Goal: Information Seeking & Learning: Learn about a topic

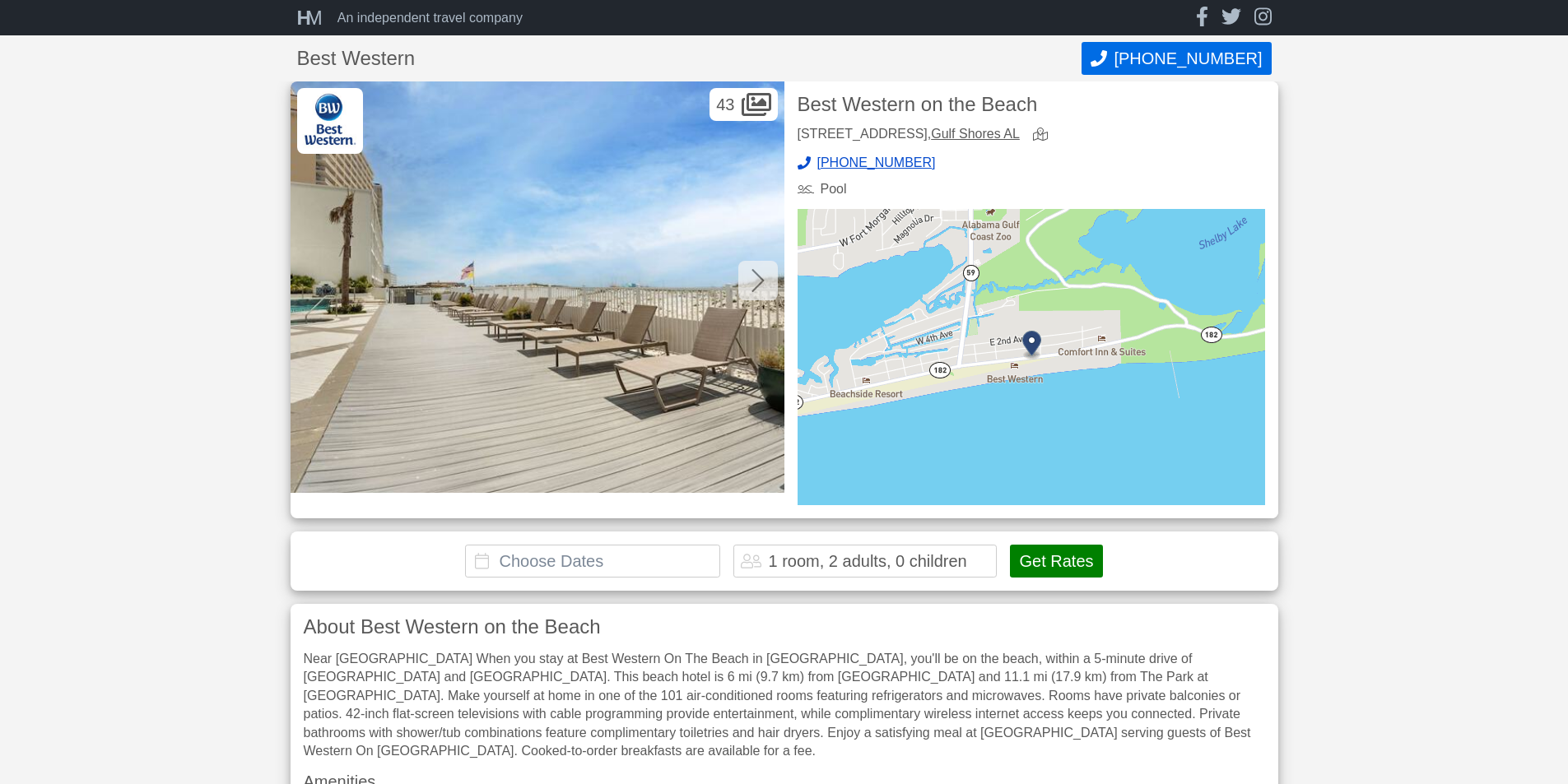
click at [757, 282] on icon at bounding box center [758, 280] width 13 height 26
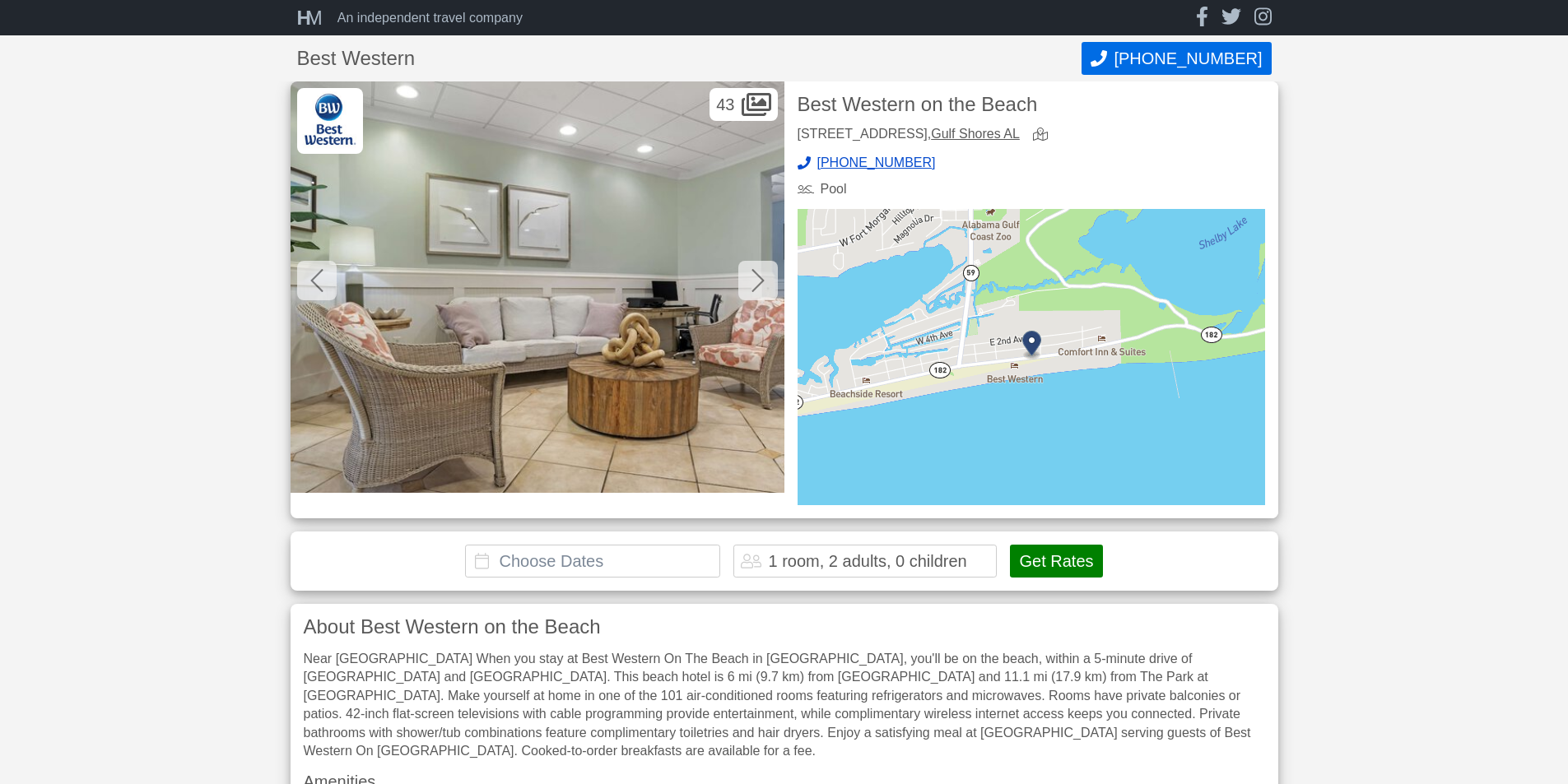
click at [757, 282] on icon at bounding box center [758, 280] width 13 height 26
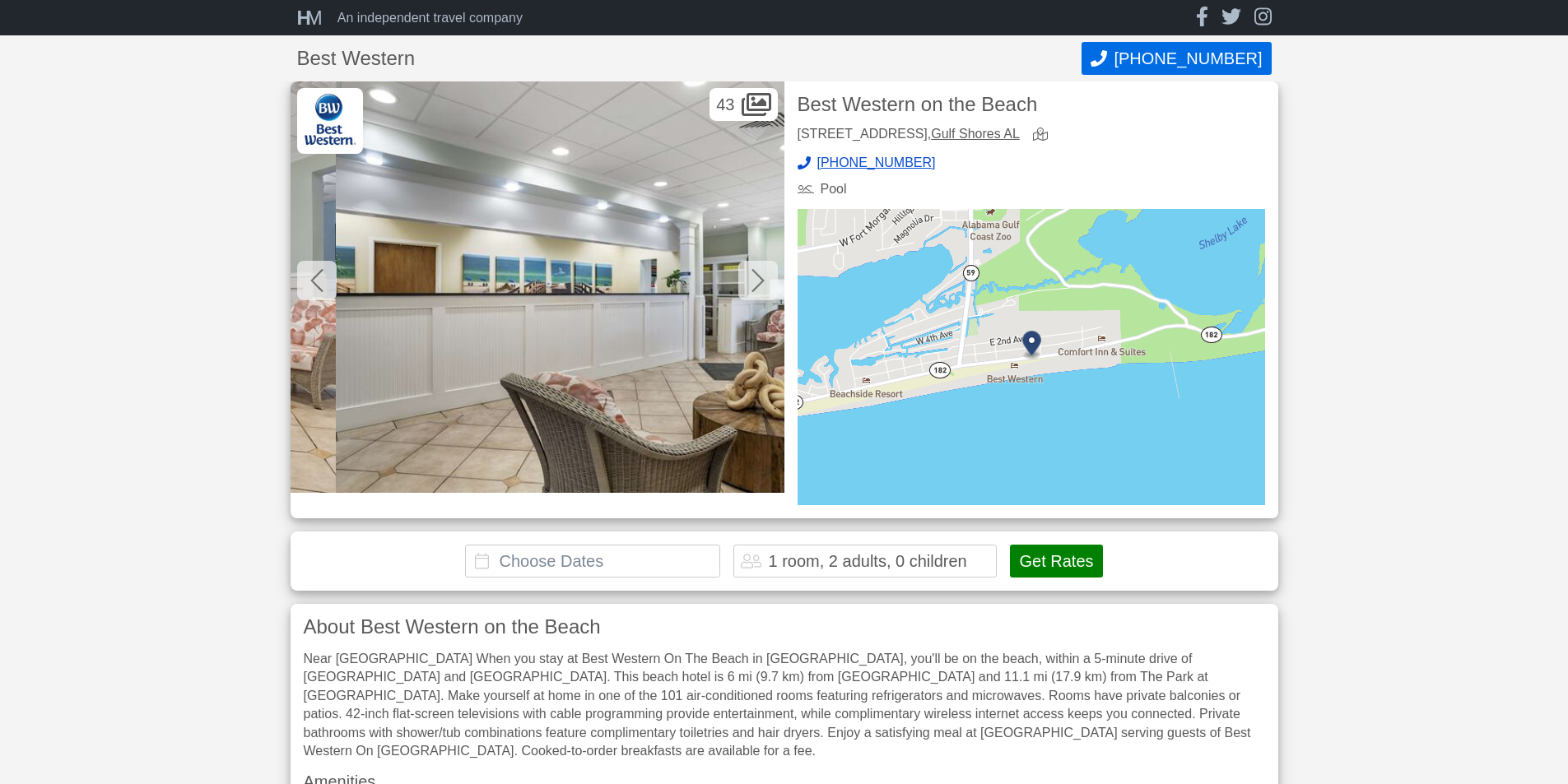
scroll to position [0, 987]
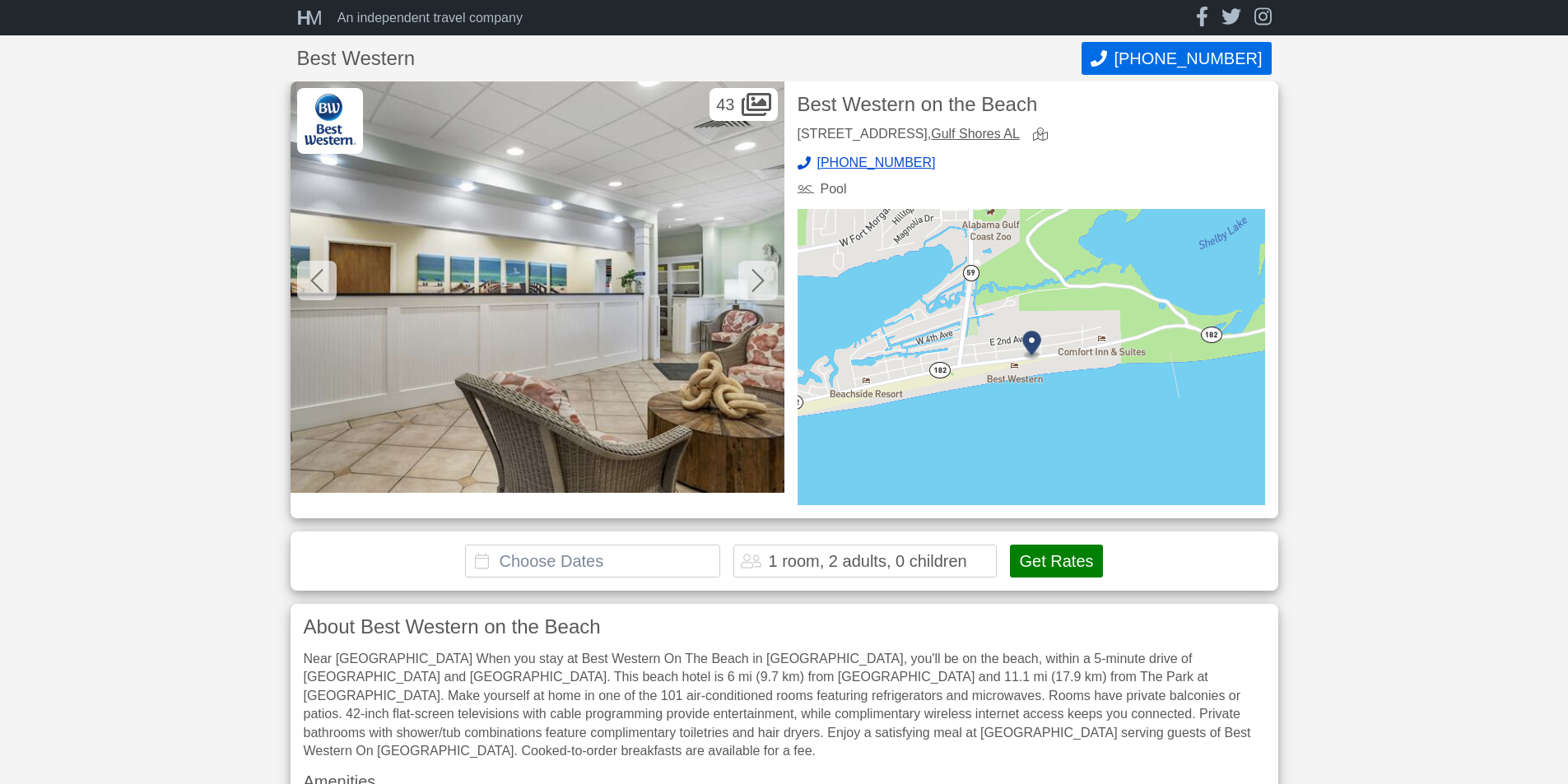
click at [757, 282] on icon at bounding box center [758, 280] width 13 height 26
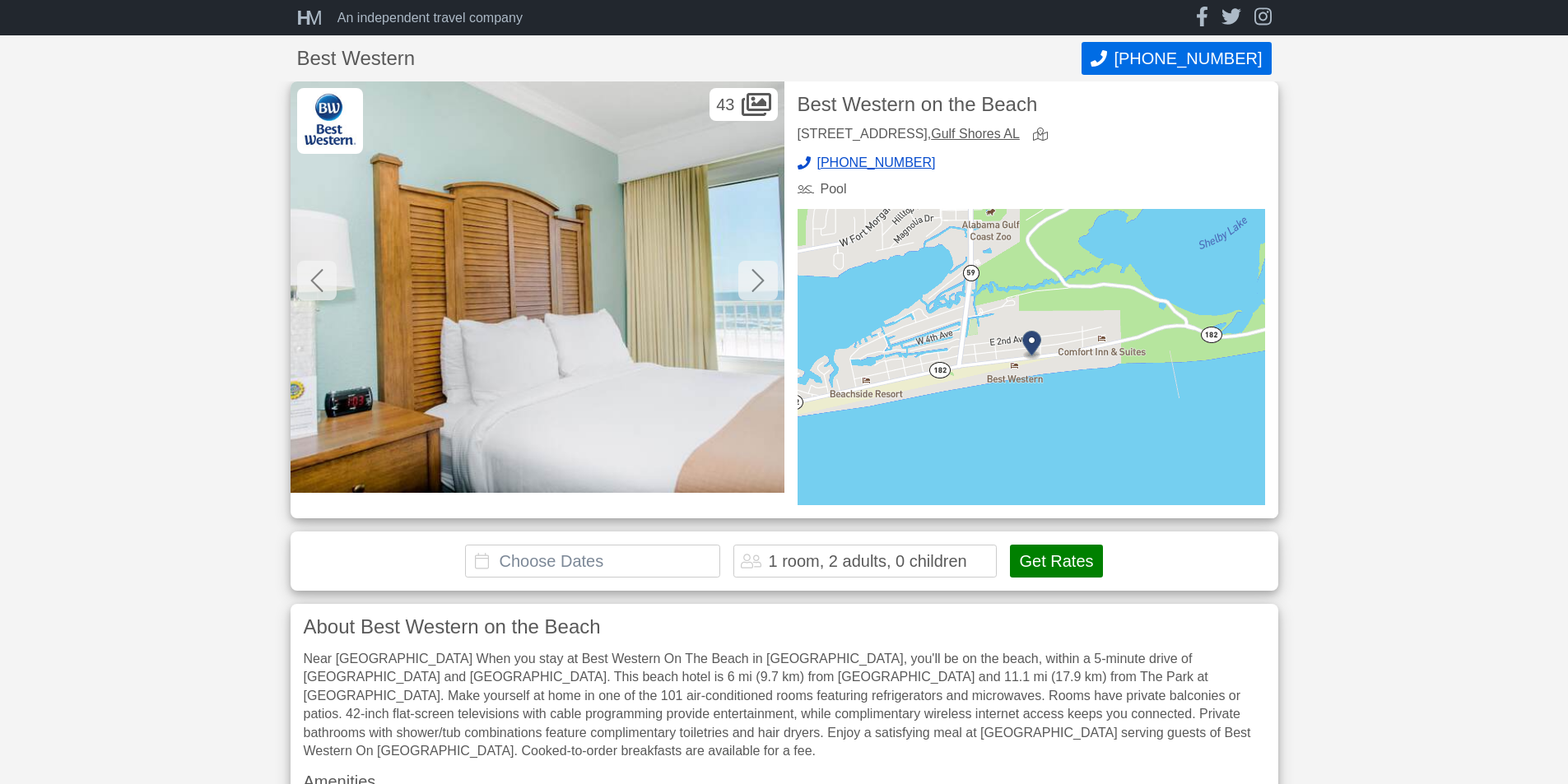
click at [757, 282] on icon at bounding box center [758, 280] width 13 height 26
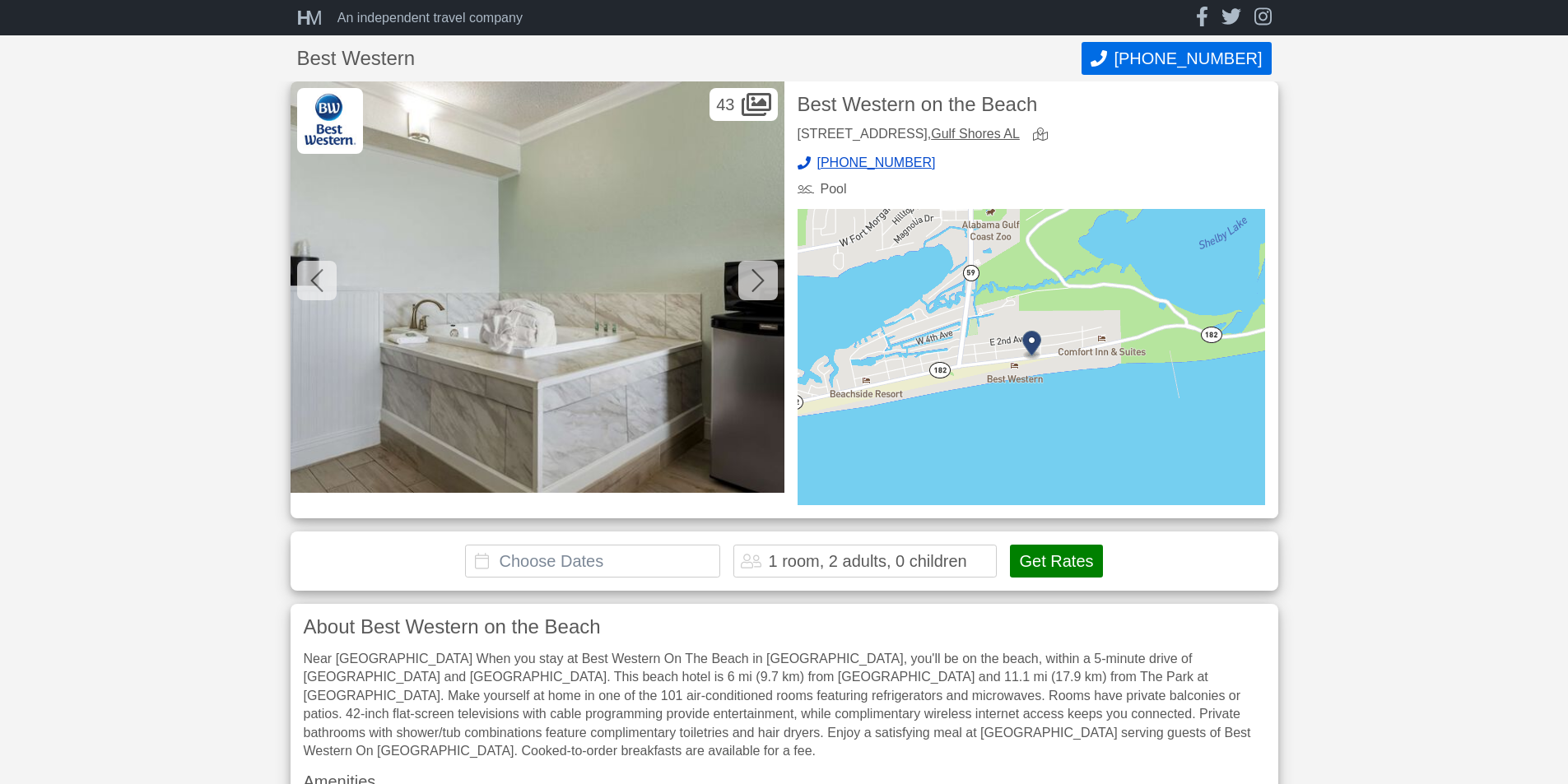
click at [757, 282] on icon at bounding box center [758, 280] width 13 height 26
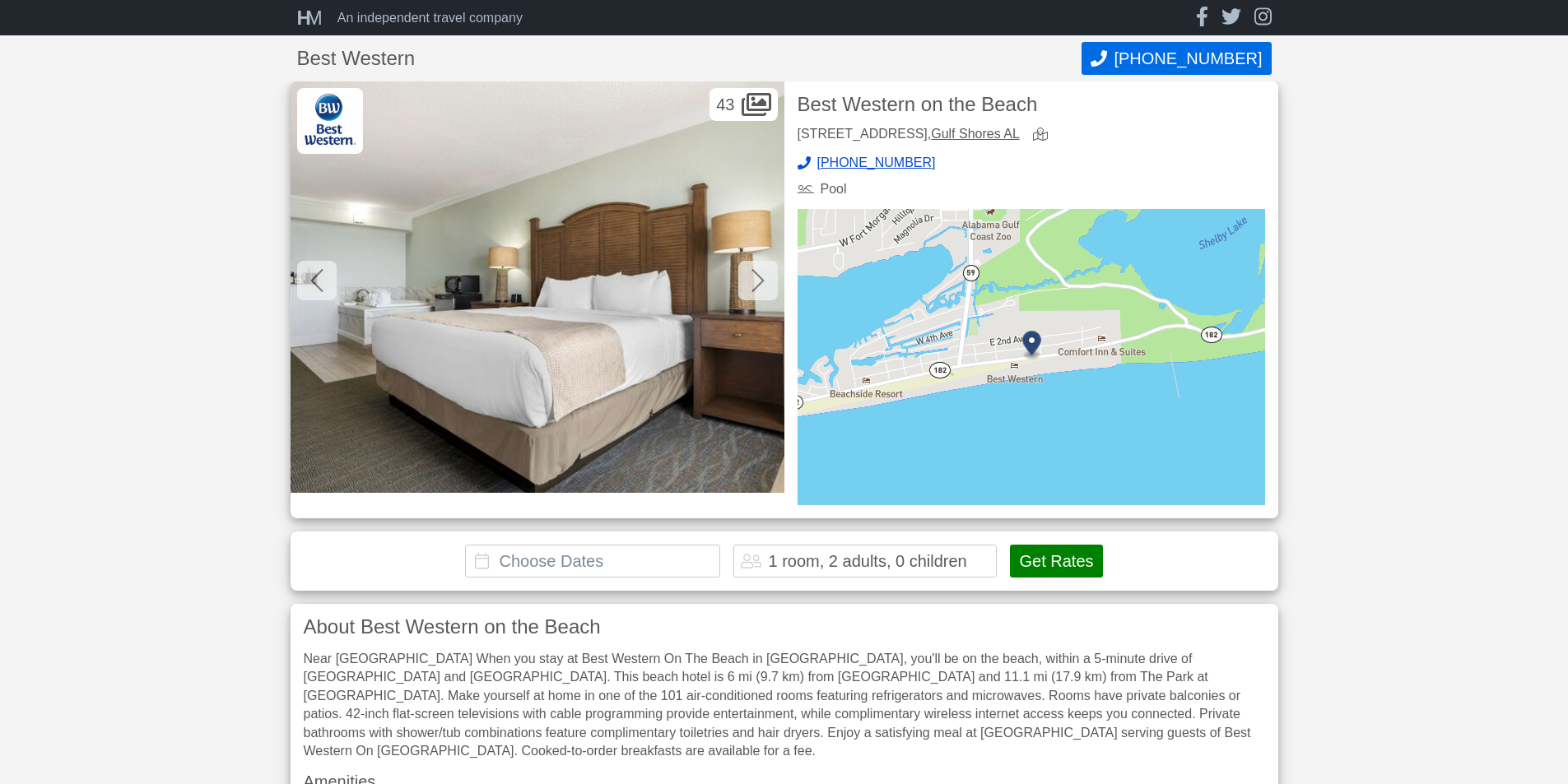
click at [757, 282] on icon at bounding box center [758, 280] width 13 height 26
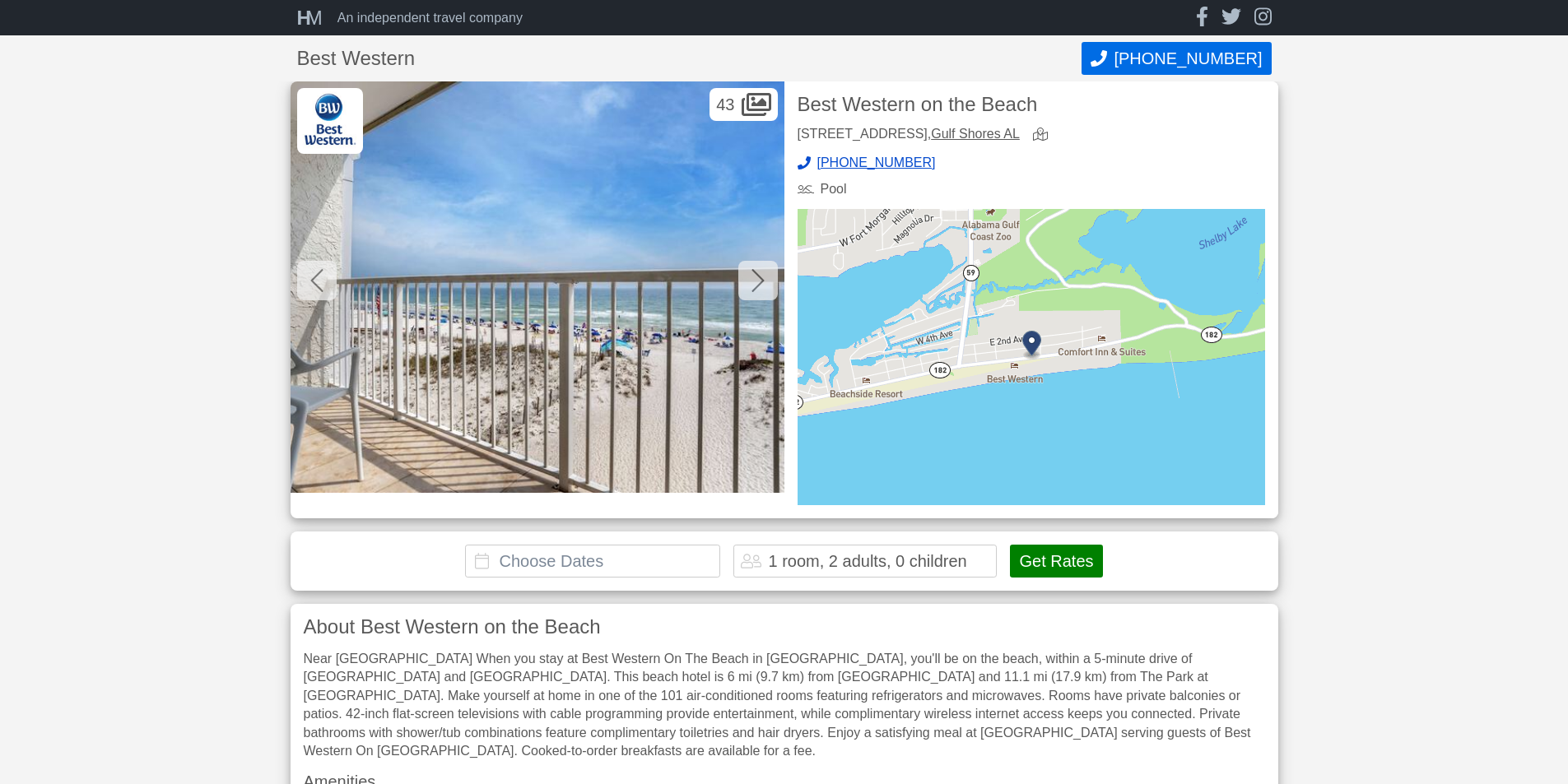
click at [757, 282] on icon at bounding box center [758, 280] width 13 height 26
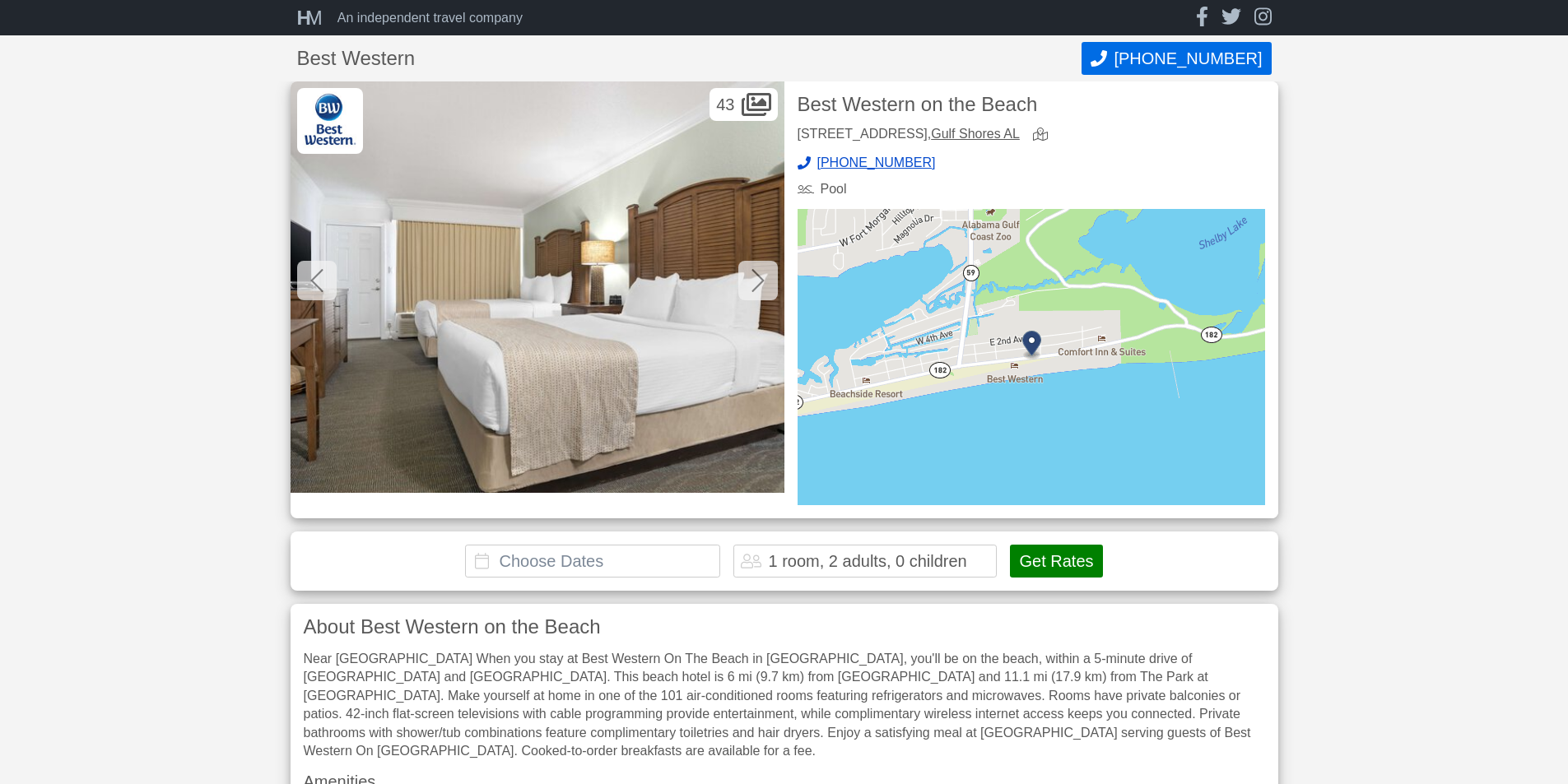
click at [757, 282] on icon at bounding box center [758, 280] width 13 height 26
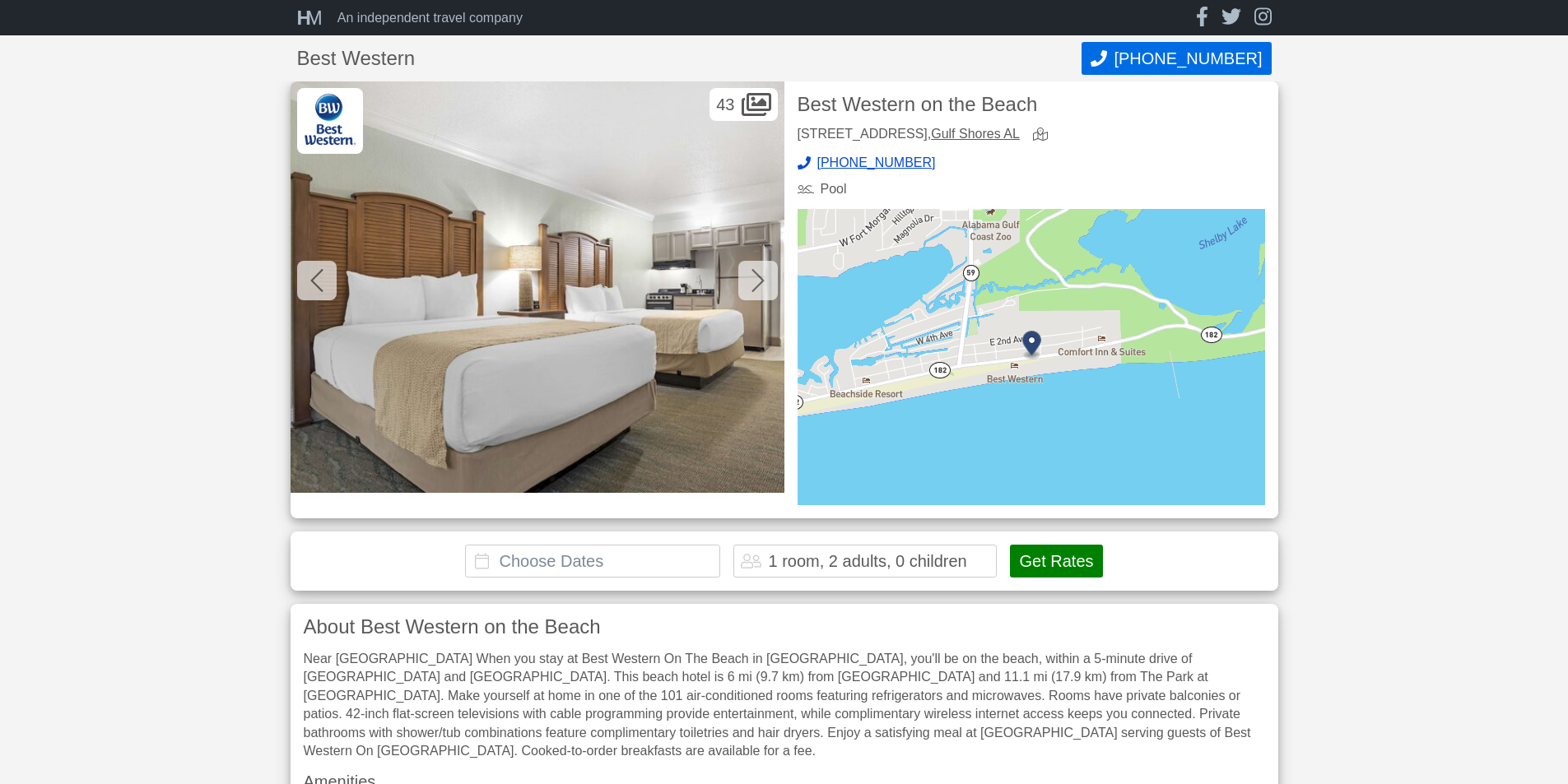
click at [757, 282] on icon at bounding box center [758, 280] width 13 height 26
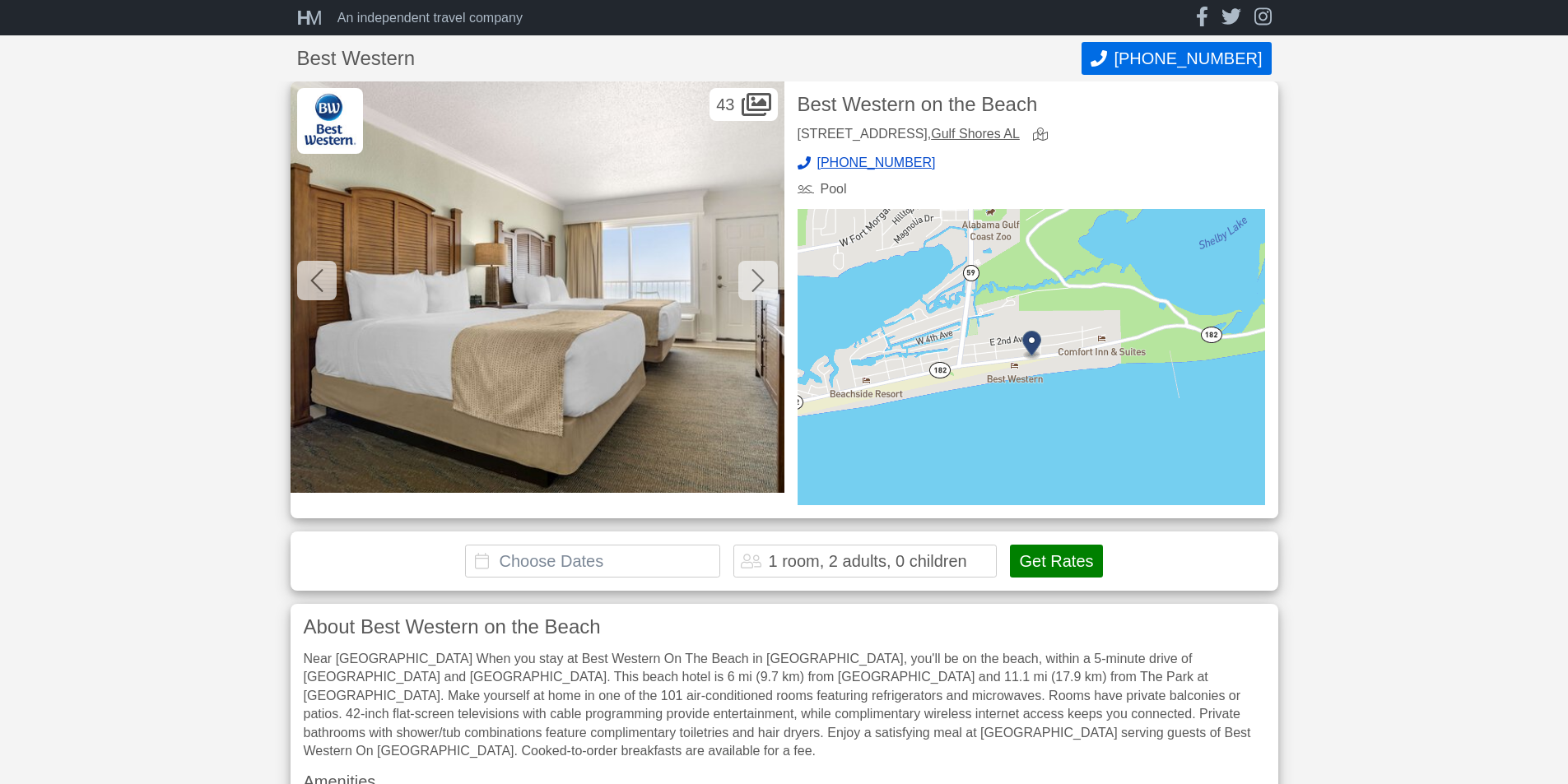
click at [757, 282] on icon at bounding box center [758, 280] width 13 height 26
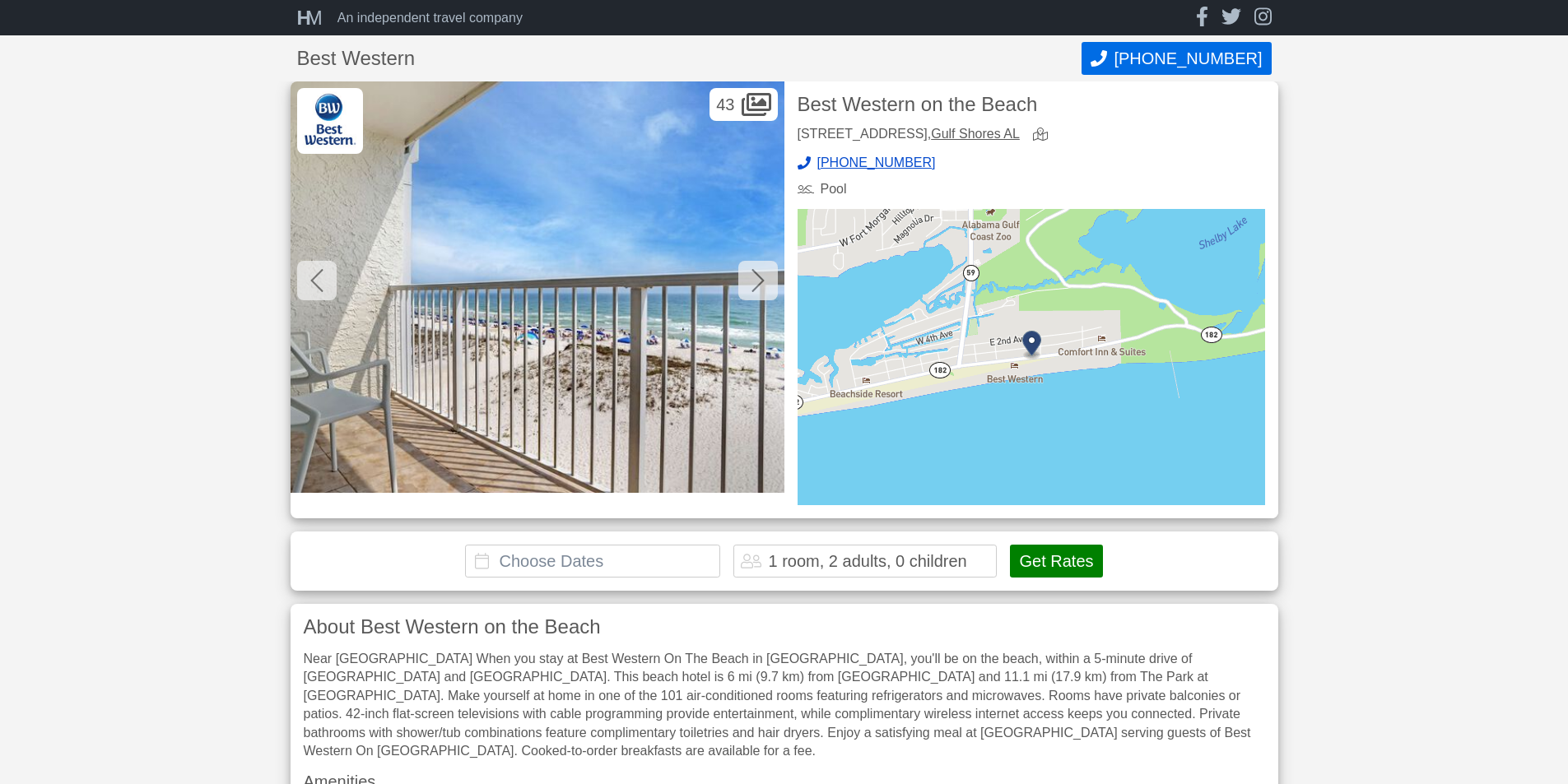
click at [757, 282] on icon at bounding box center [758, 280] width 13 height 26
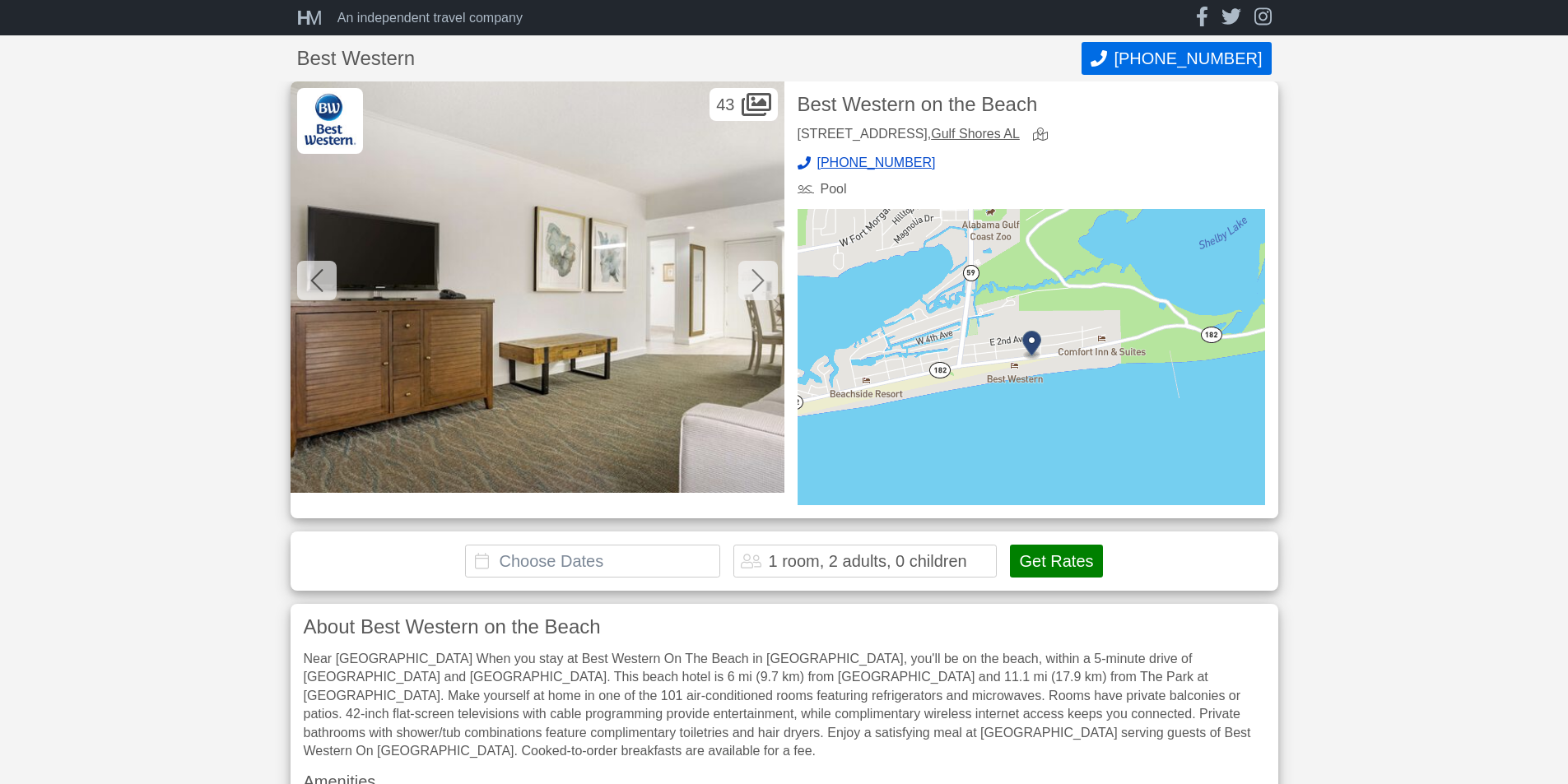
click at [757, 282] on icon at bounding box center [758, 280] width 13 height 26
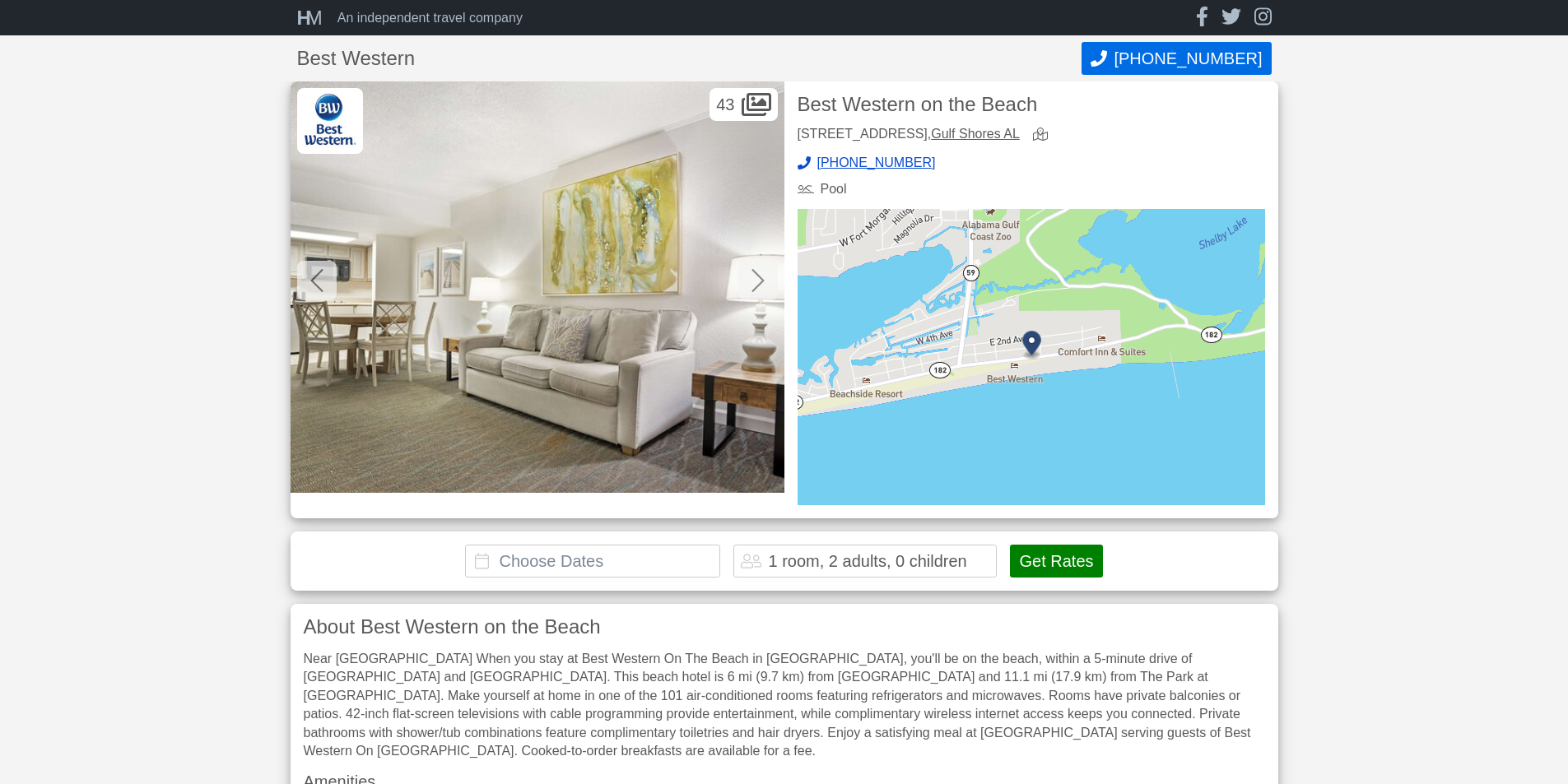
click at [757, 282] on icon at bounding box center [758, 280] width 13 height 26
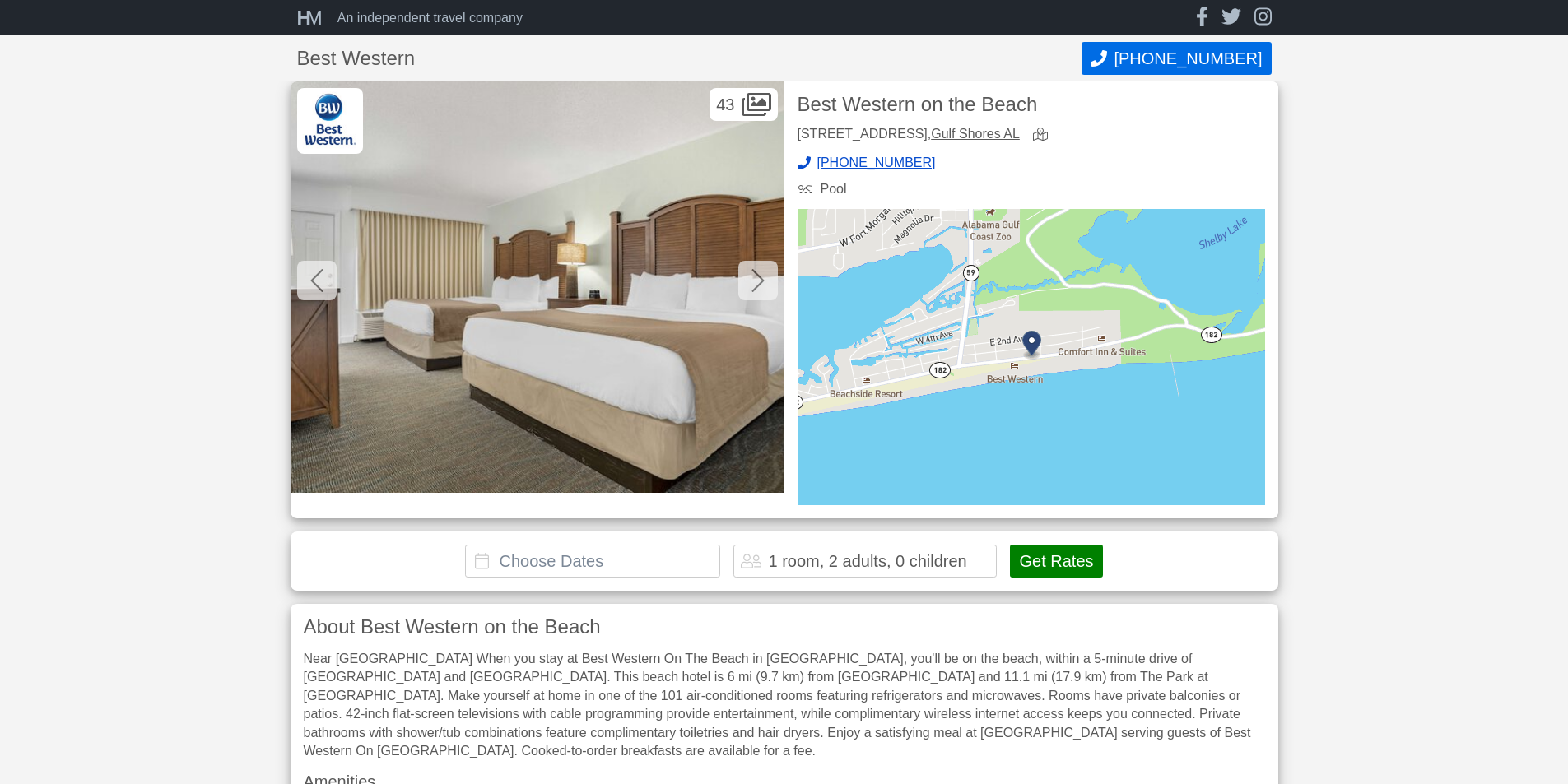
click at [757, 282] on icon at bounding box center [758, 280] width 13 height 26
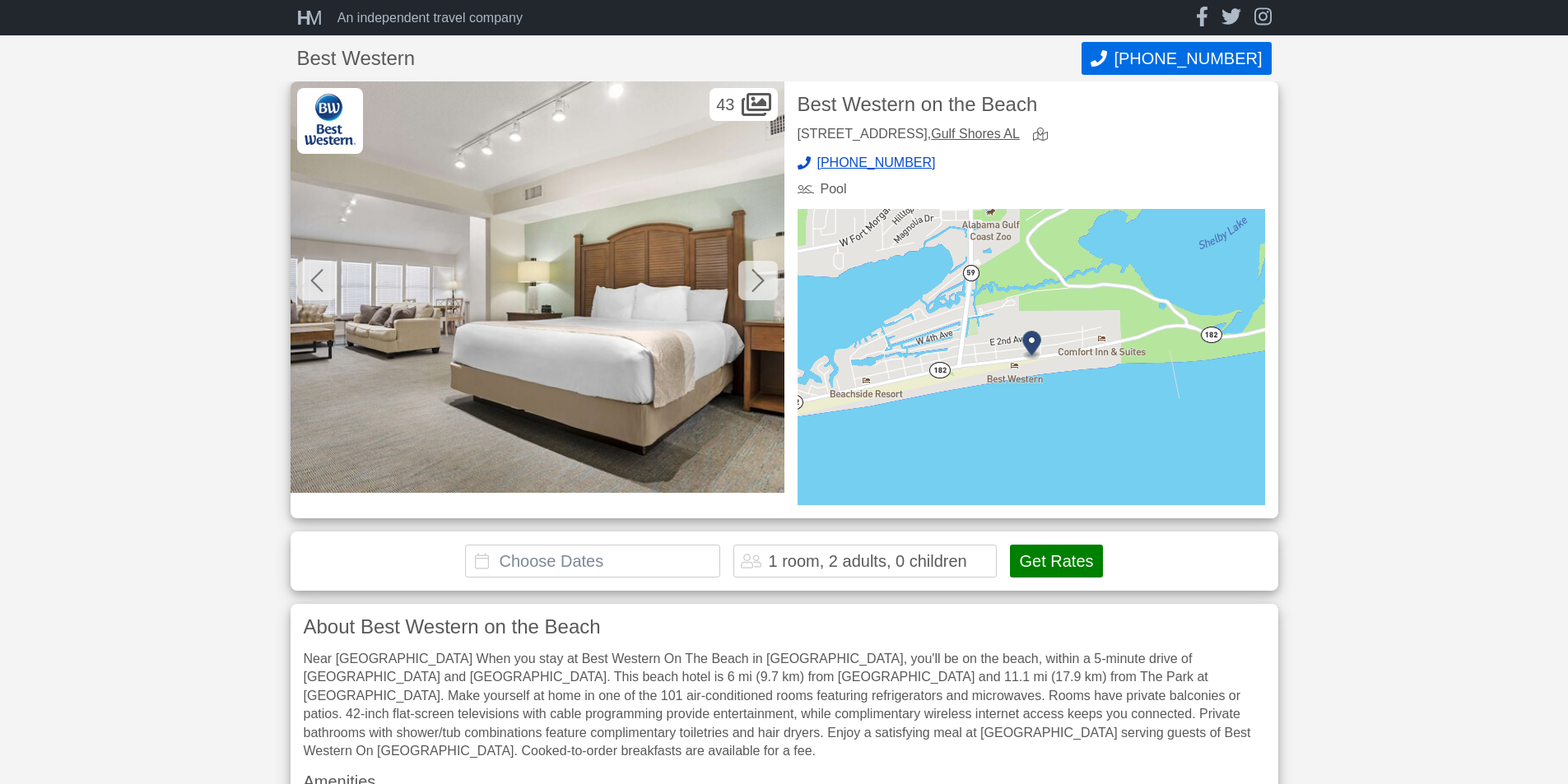
click at [757, 282] on icon at bounding box center [758, 280] width 13 height 26
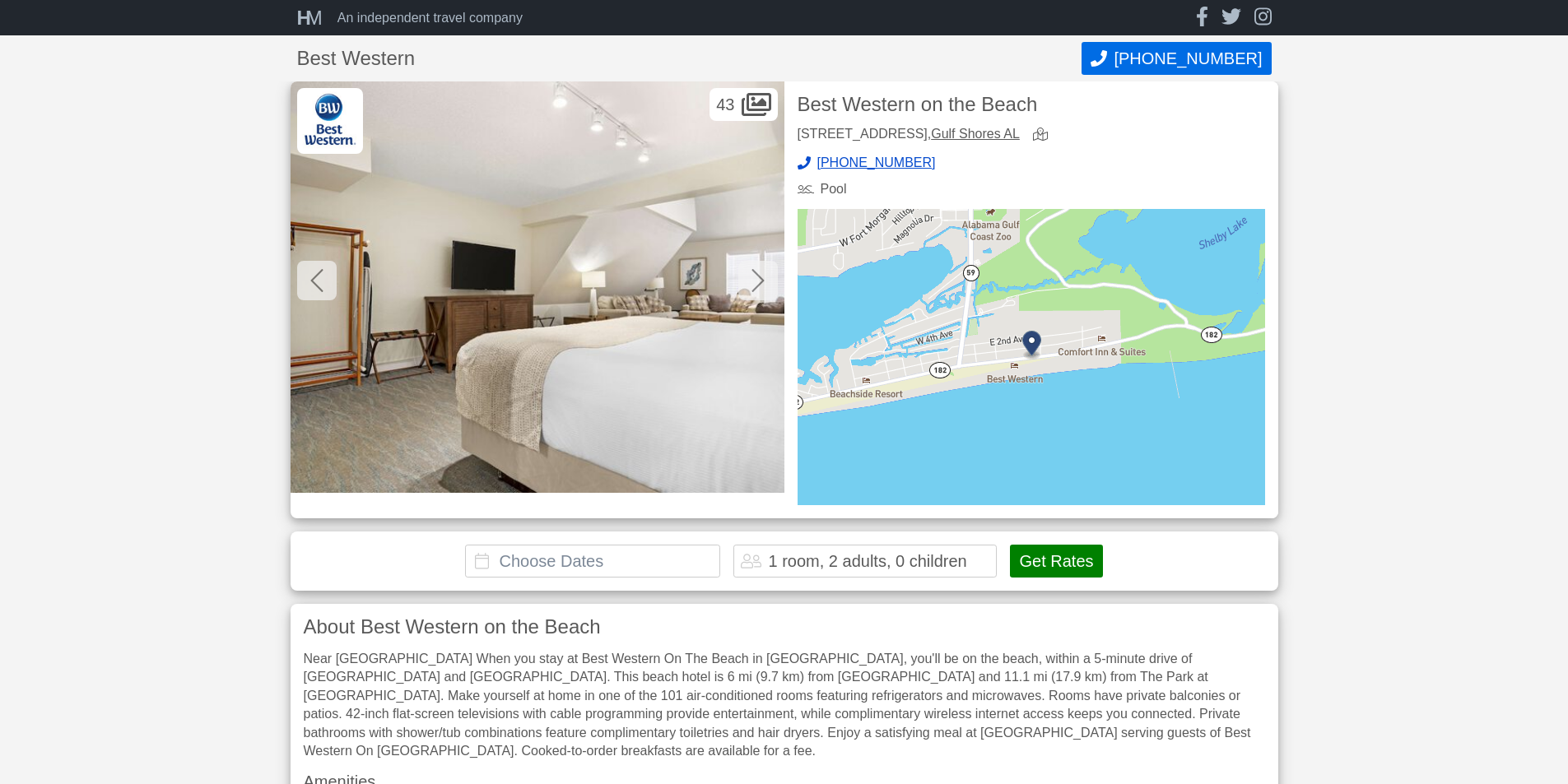
click at [757, 282] on icon at bounding box center [758, 280] width 13 height 26
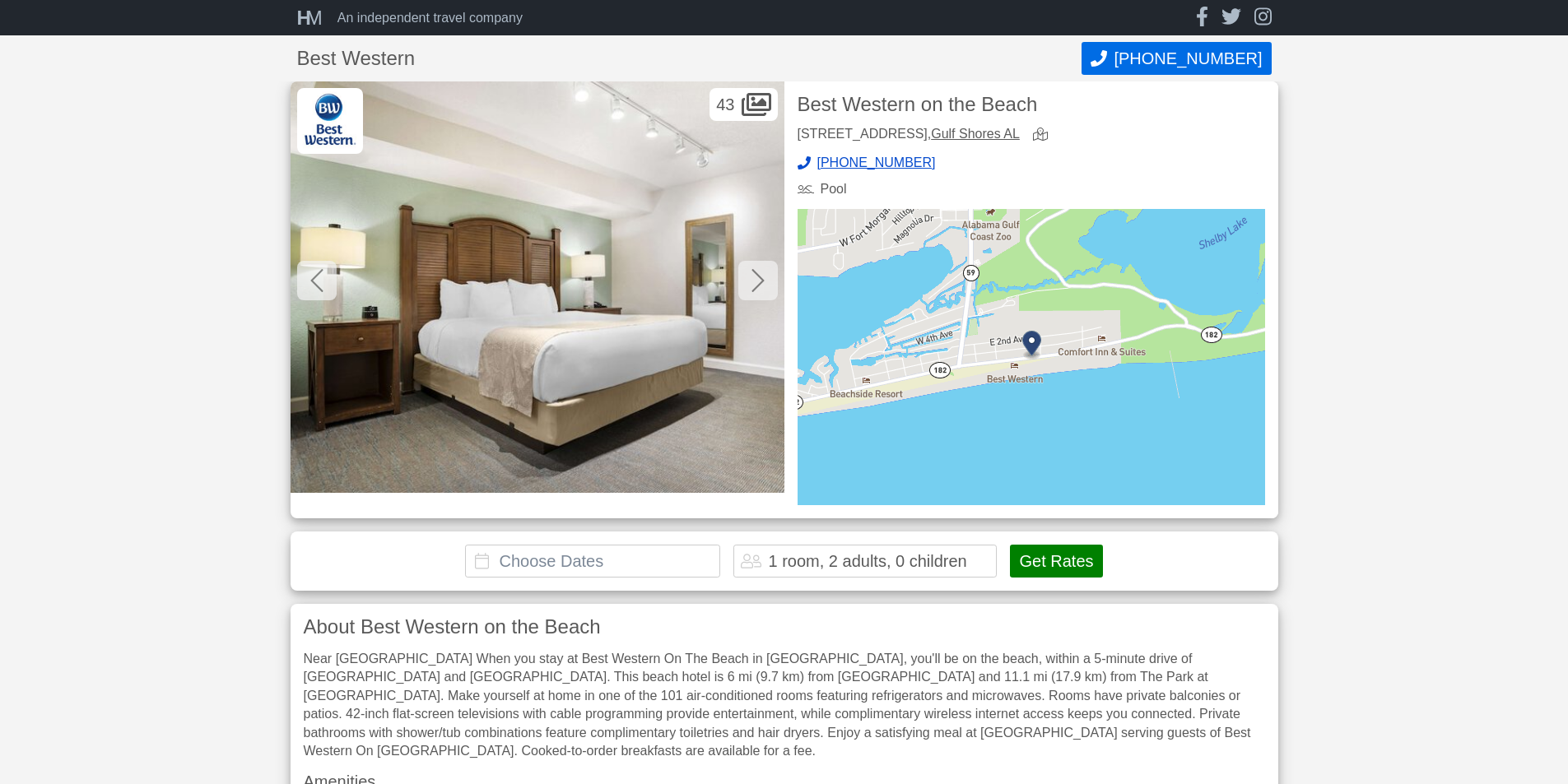
click at [757, 282] on icon at bounding box center [758, 280] width 13 height 26
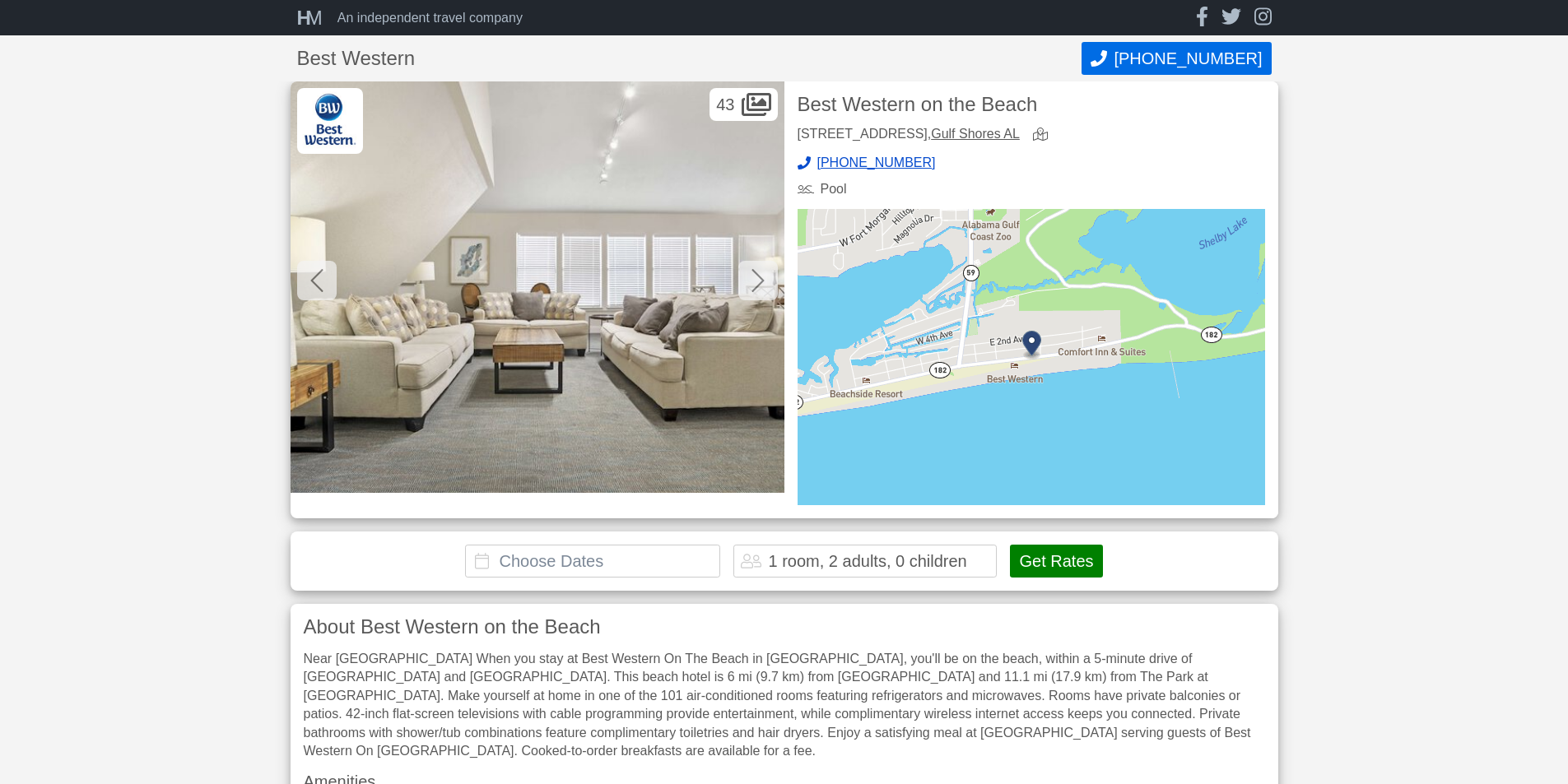
click at [757, 282] on icon at bounding box center [758, 280] width 13 height 26
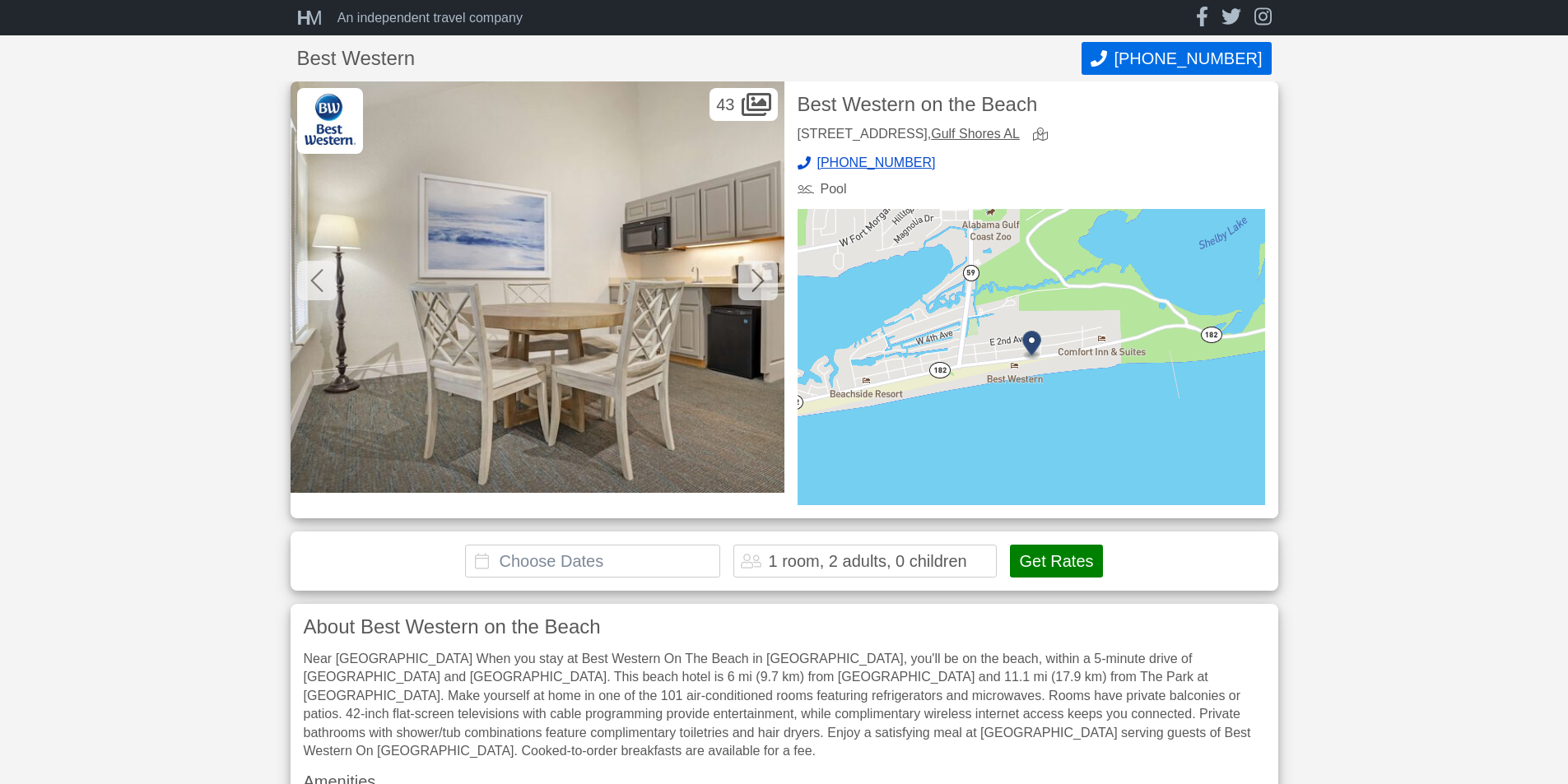
click at [757, 282] on icon at bounding box center [758, 280] width 13 height 26
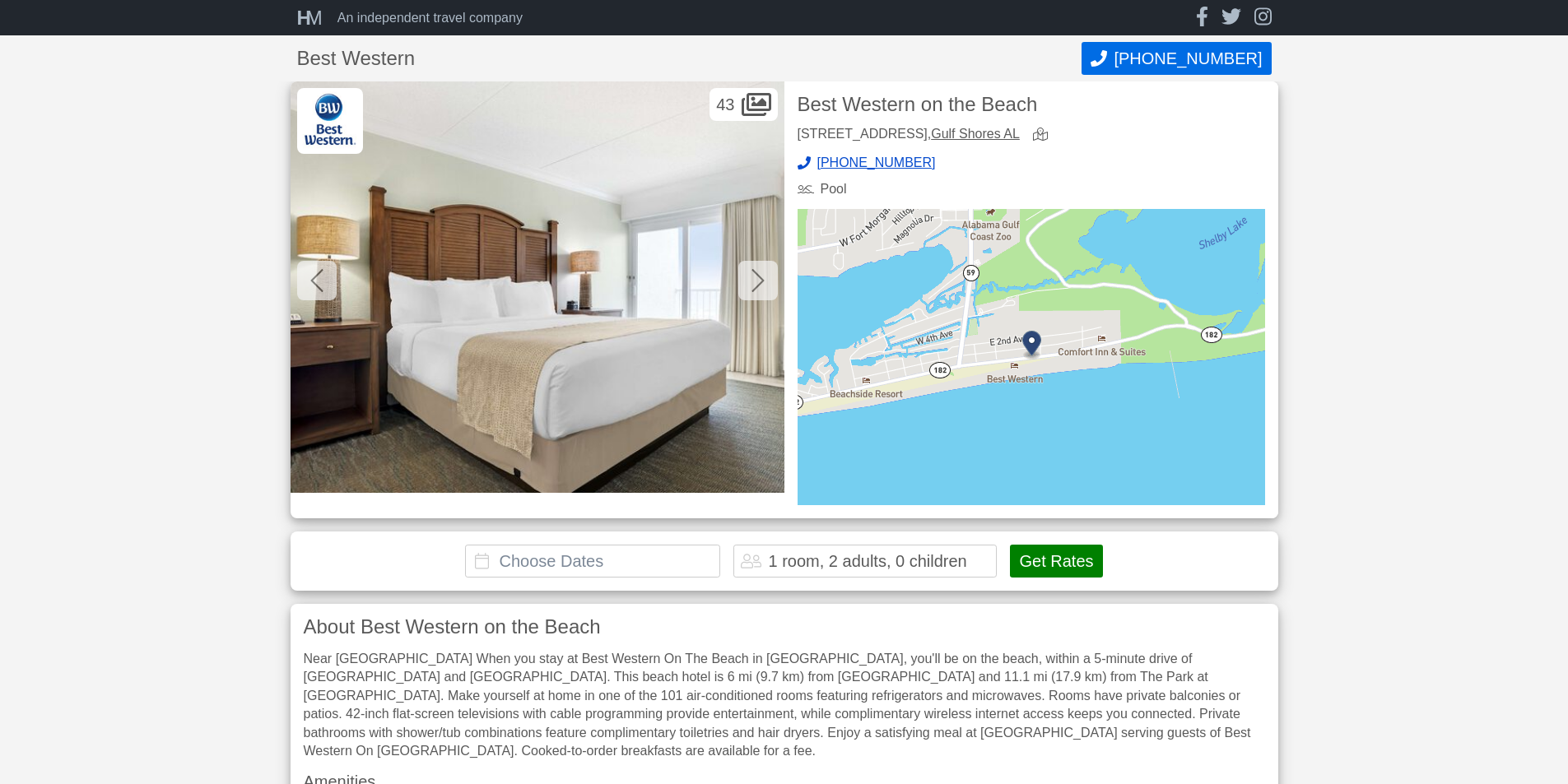
click at [757, 282] on icon at bounding box center [758, 280] width 13 height 26
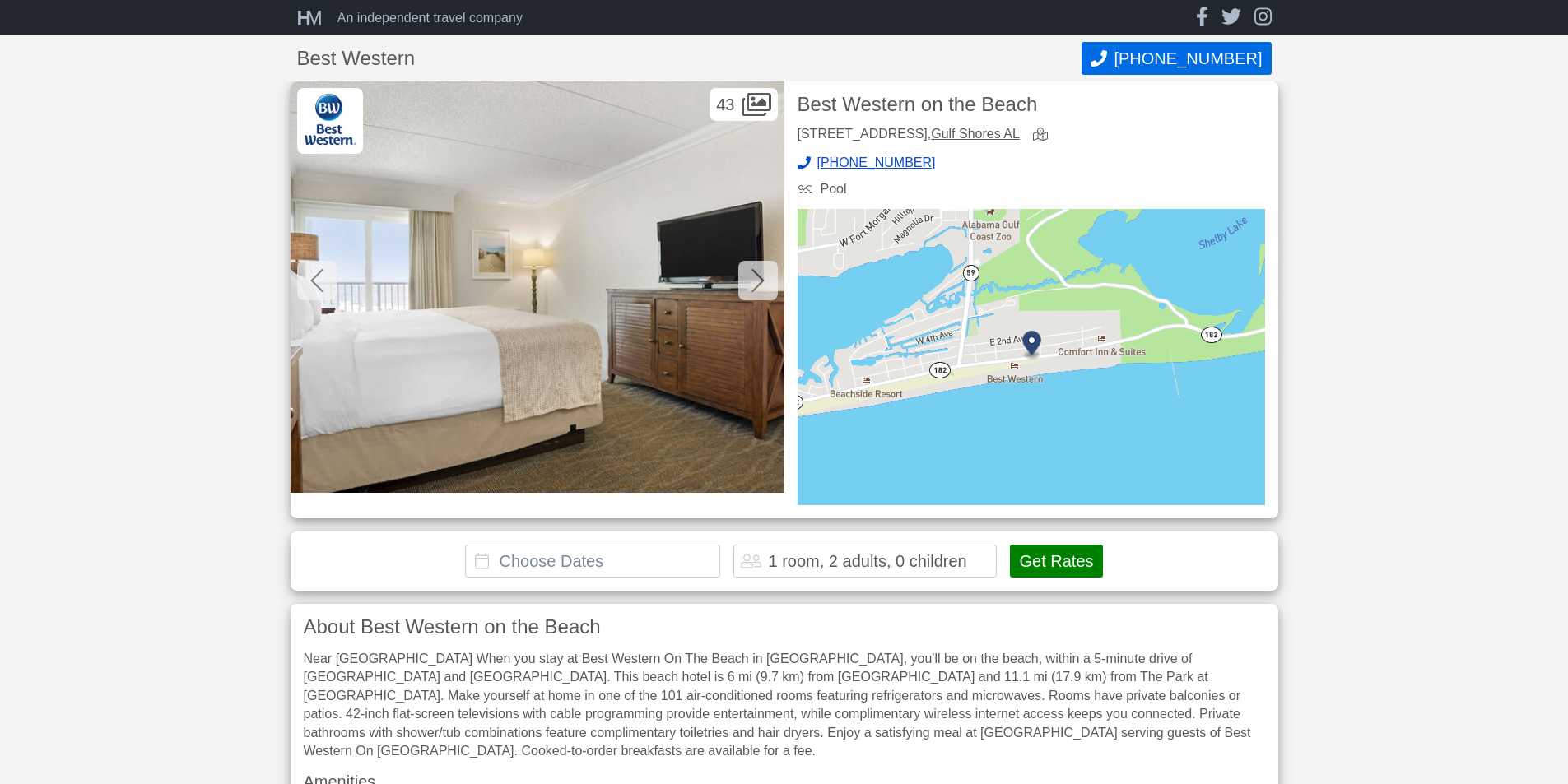
click at [757, 282] on icon at bounding box center [758, 280] width 13 height 26
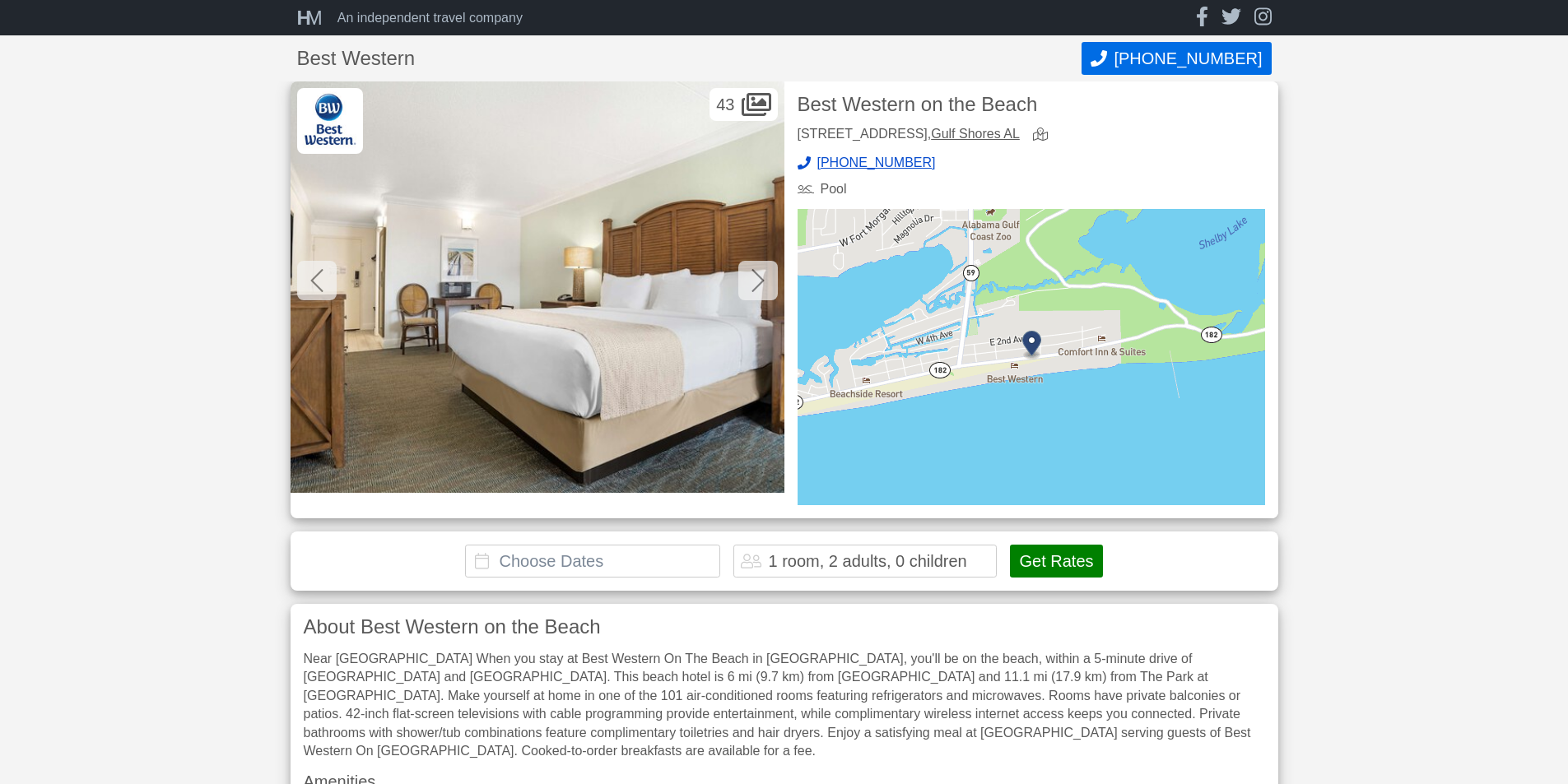
click at [757, 282] on icon at bounding box center [758, 280] width 13 height 26
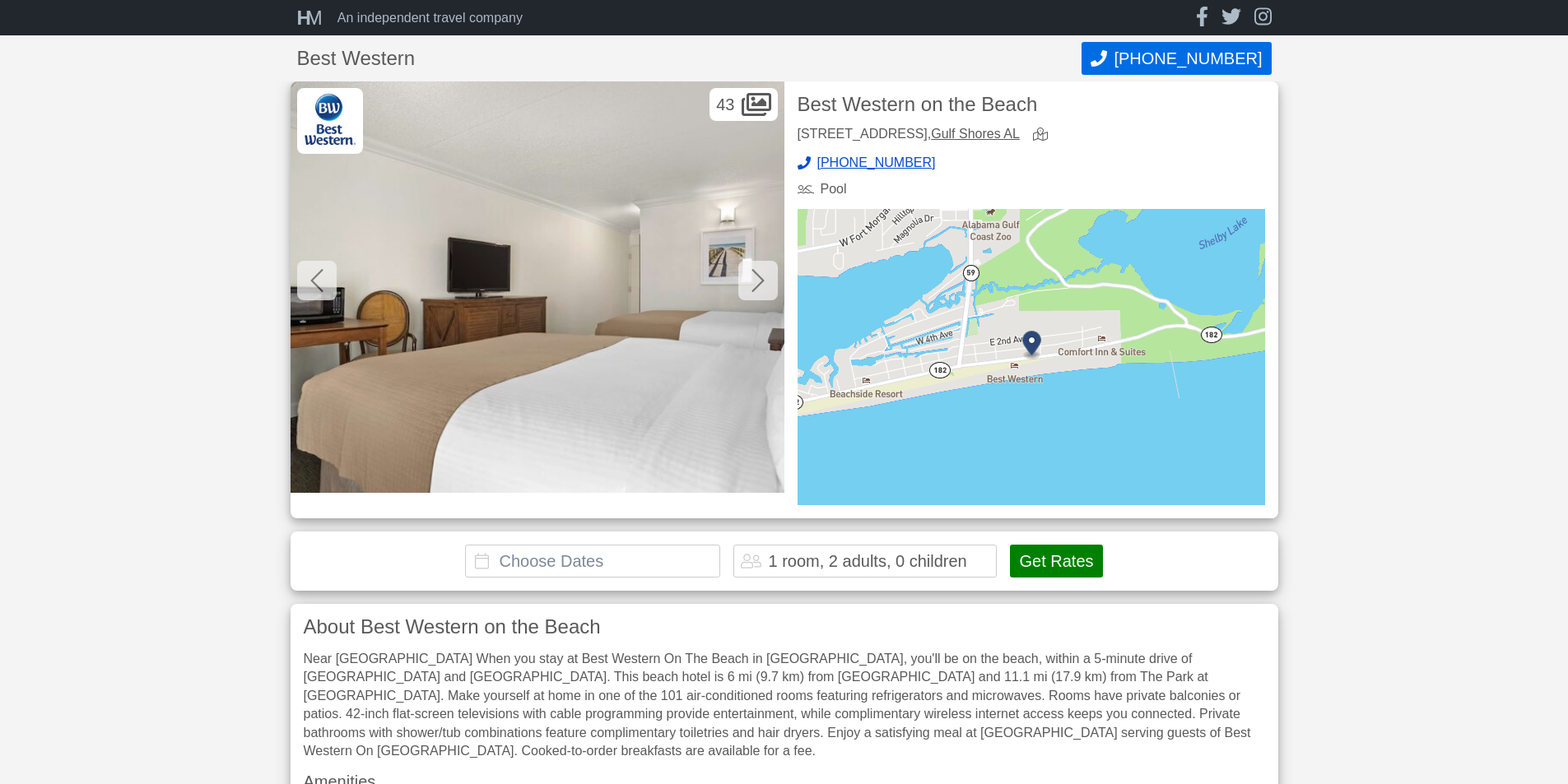
click at [757, 282] on icon at bounding box center [758, 280] width 13 height 26
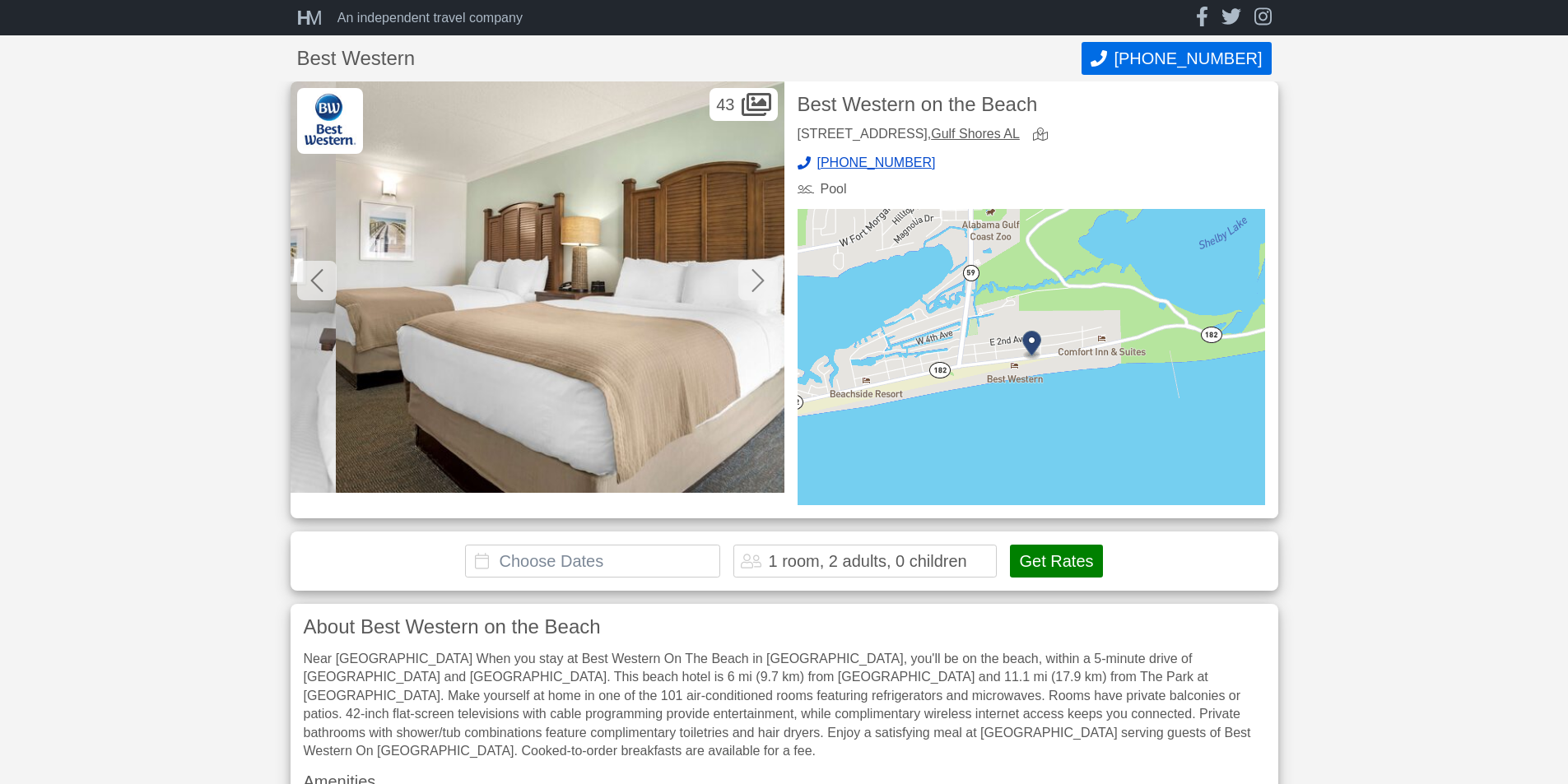
scroll to position [0, 11358]
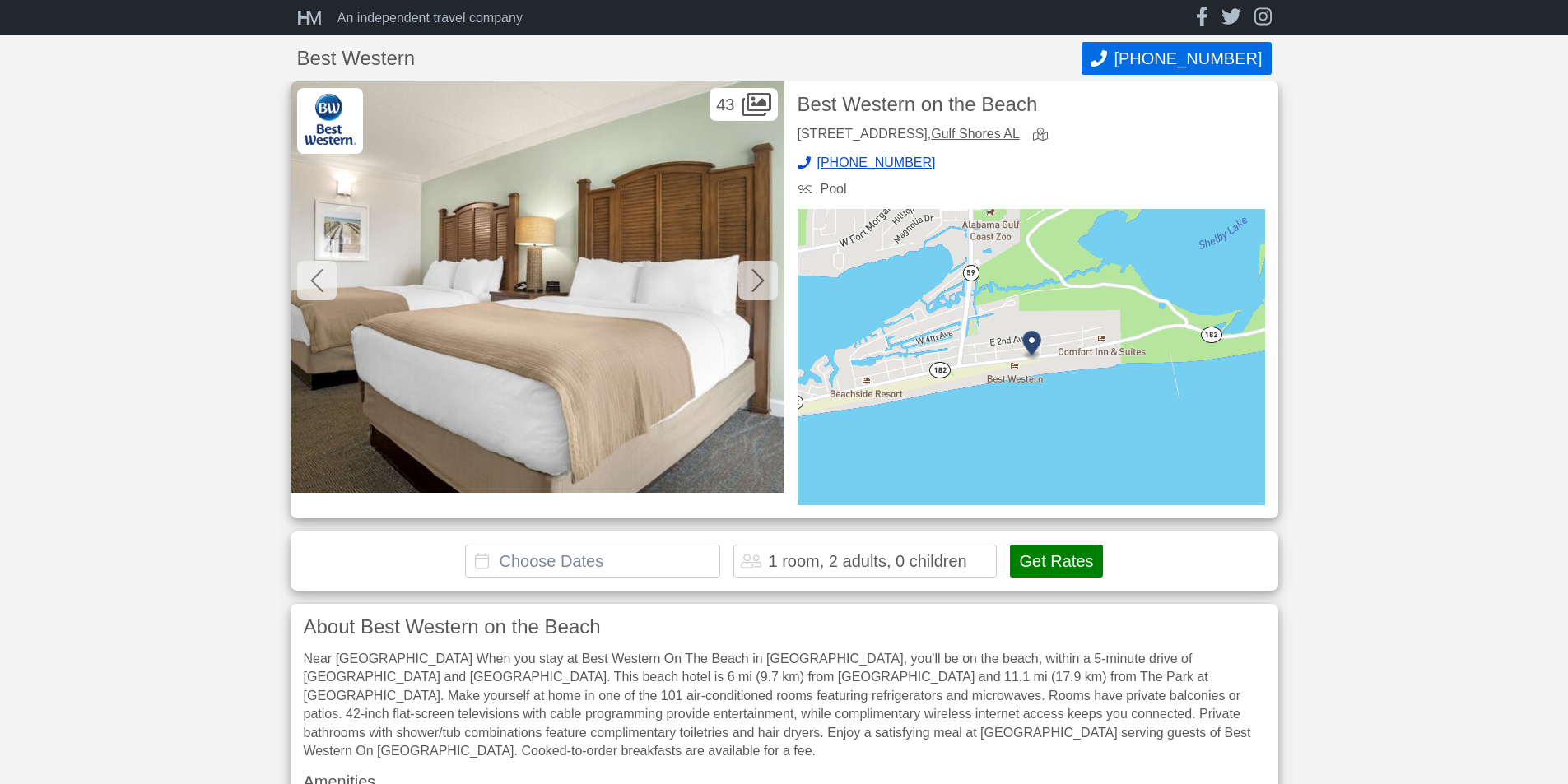
click at [757, 282] on icon at bounding box center [758, 280] width 13 height 26
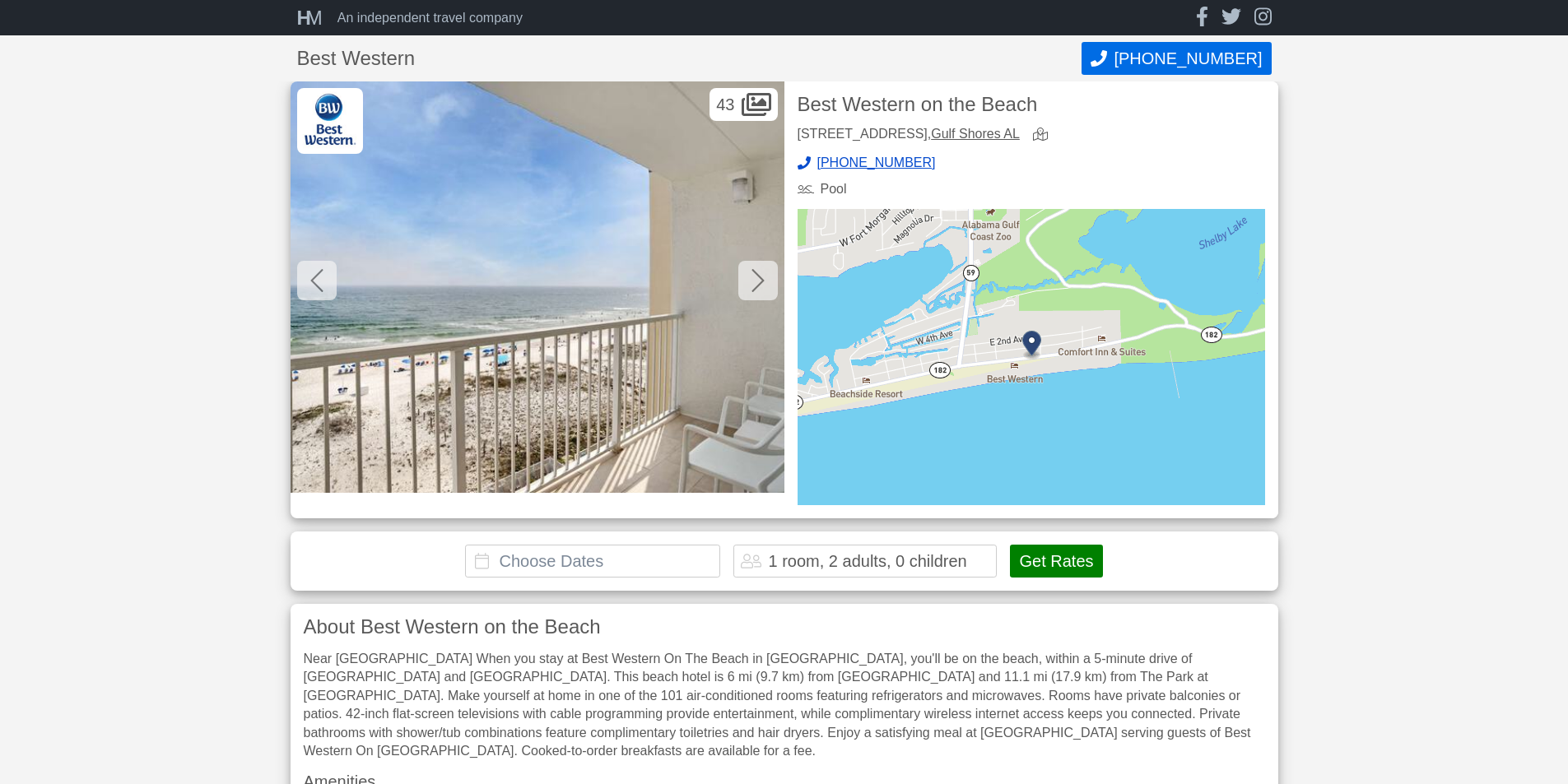
click at [757, 282] on icon at bounding box center [758, 280] width 13 height 26
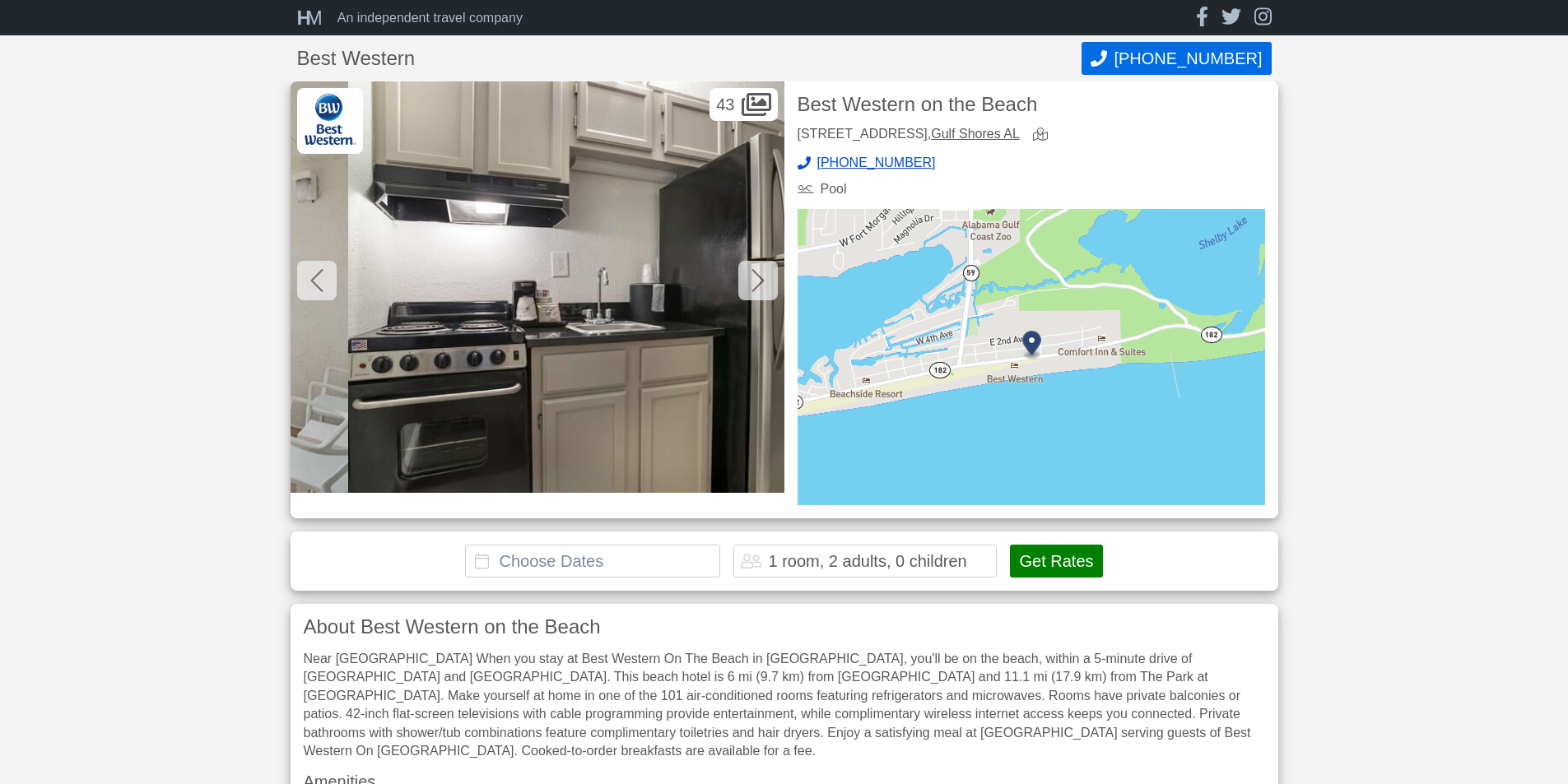
scroll to position [0, 12345]
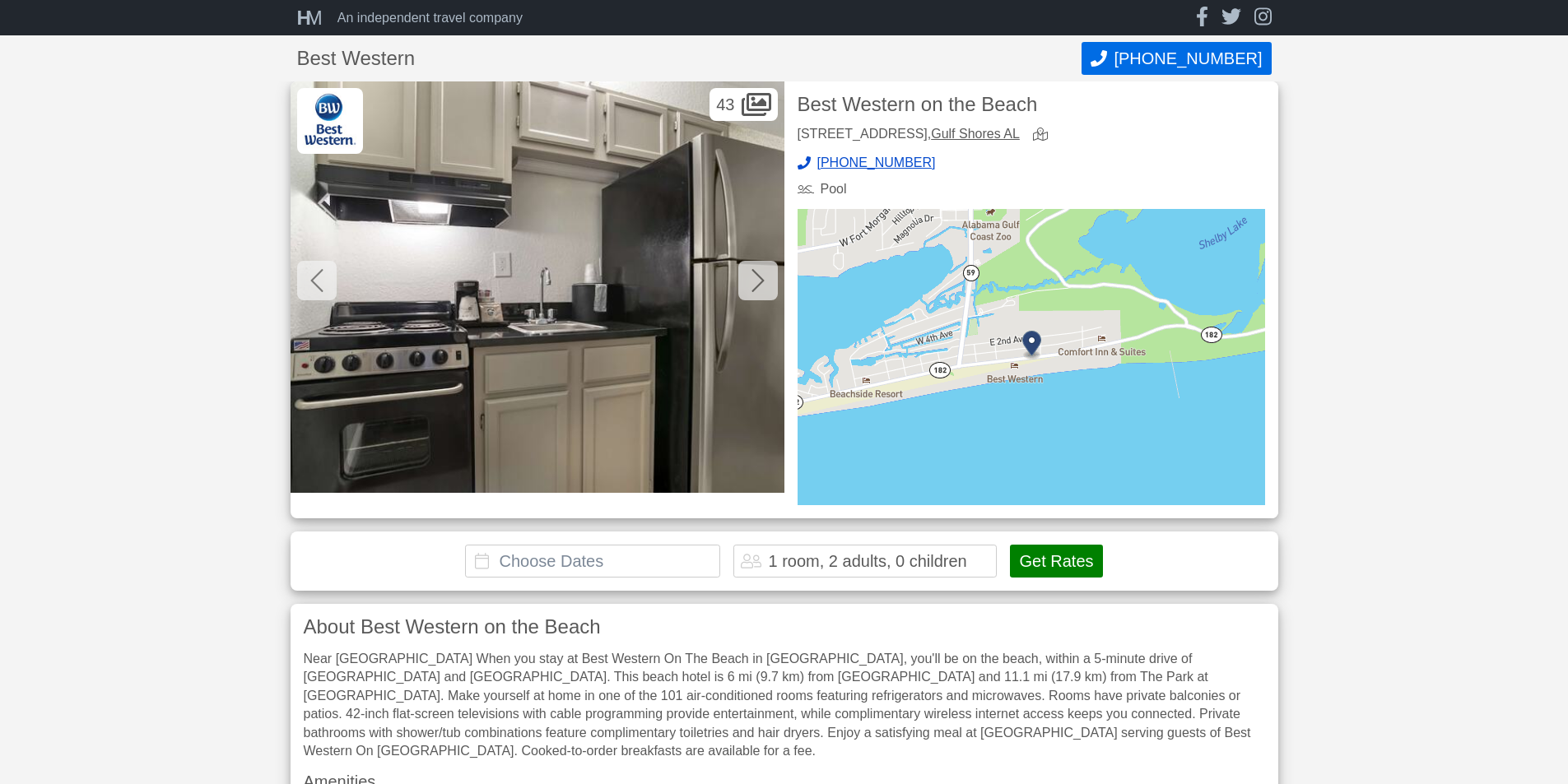
click at [757, 282] on icon at bounding box center [758, 280] width 13 height 26
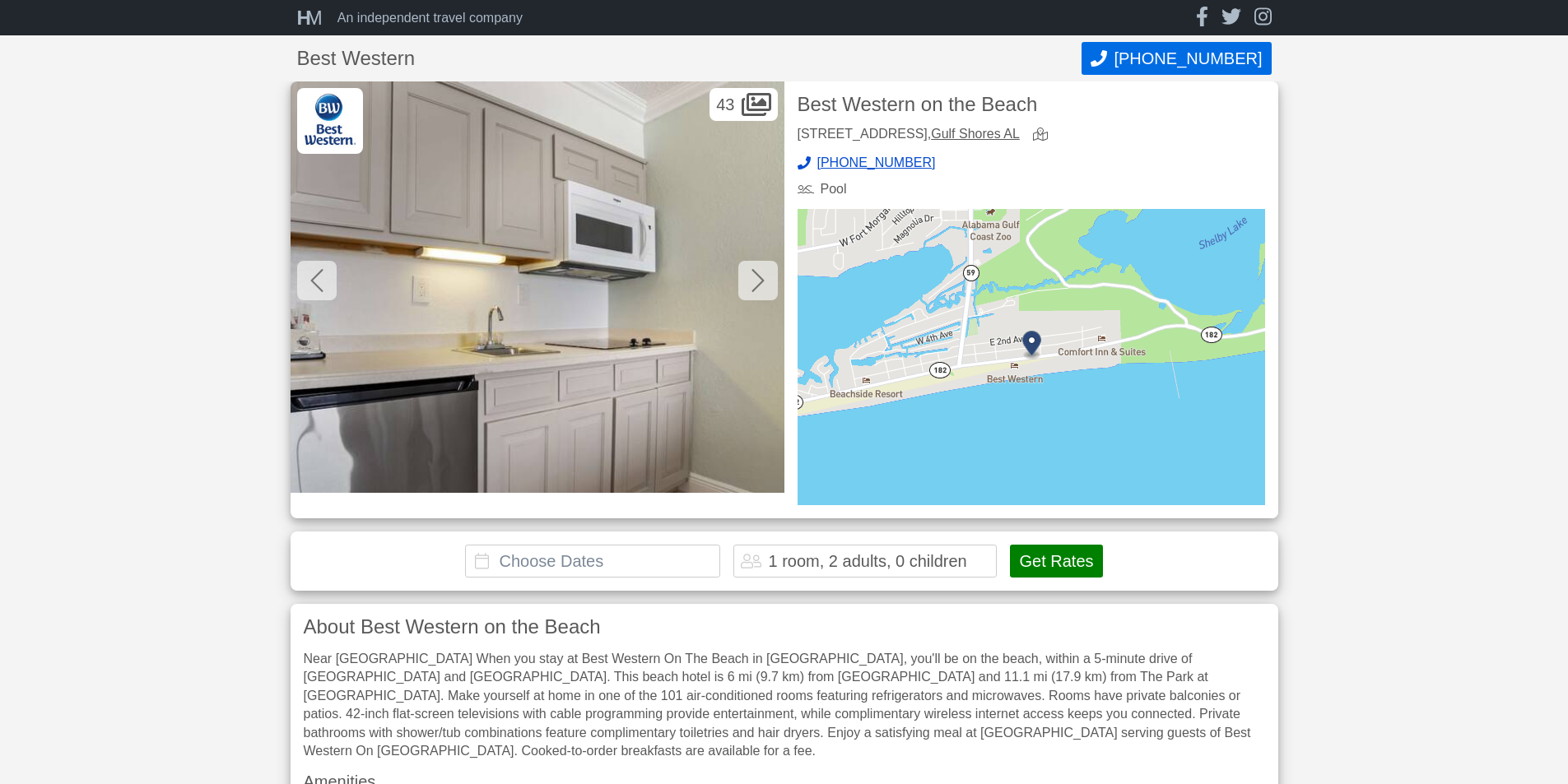
click at [757, 282] on icon at bounding box center [758, 280] width 13 height 26
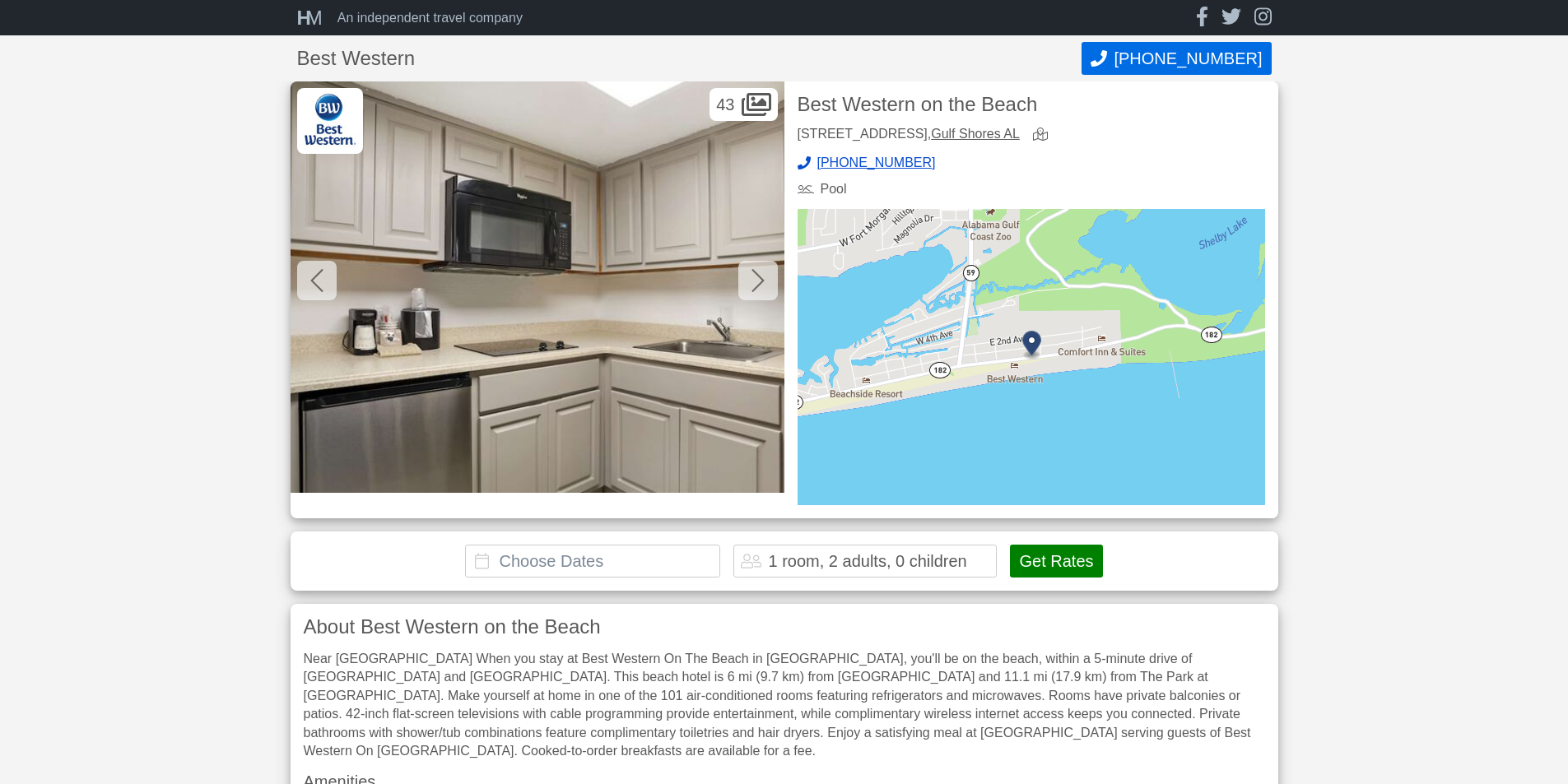
click at [757, 282] on icon at bounding box center [758, 280] width 13 height 26
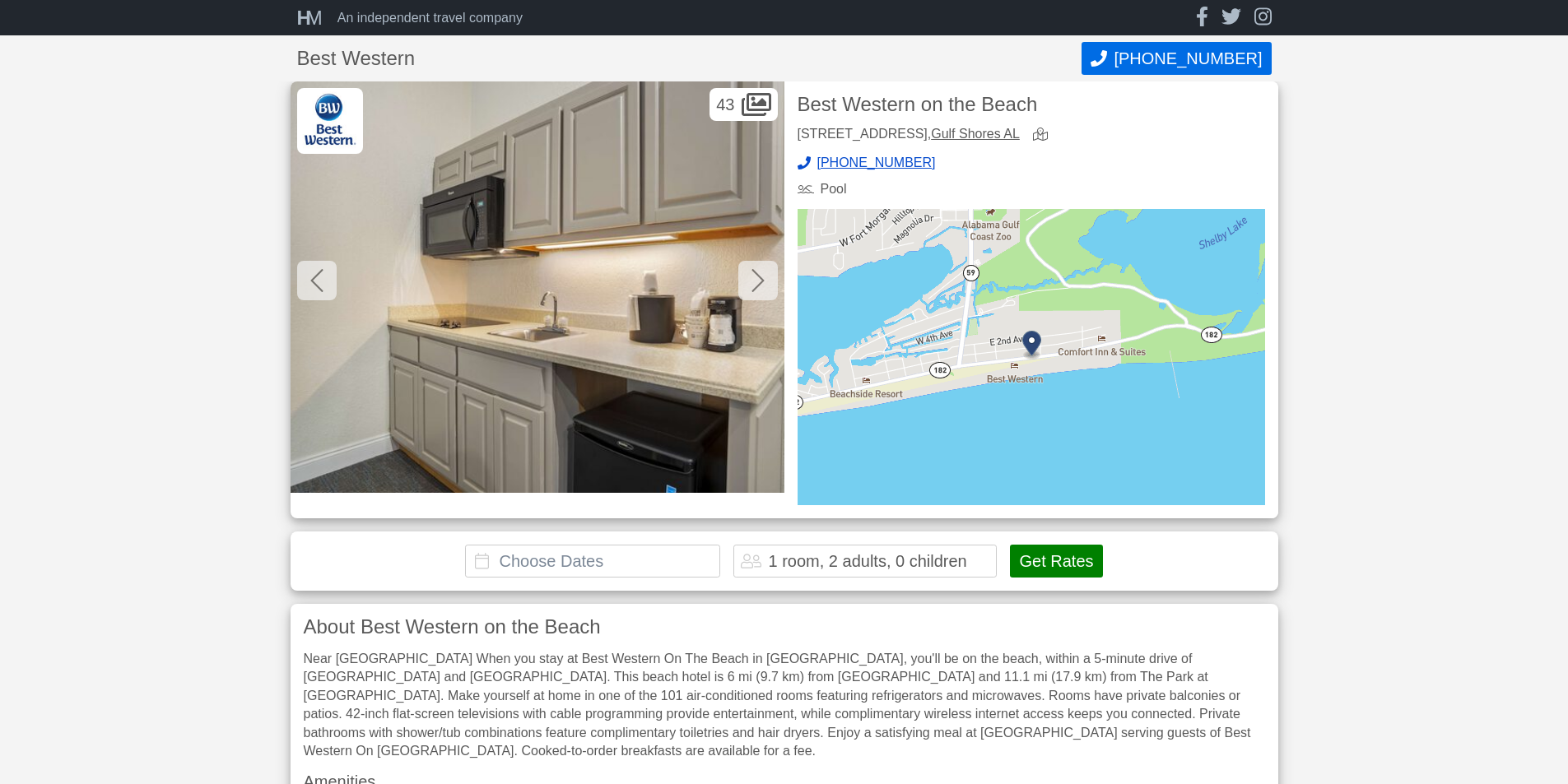
click at [757, 282] on icon at bounding box center [758, 280] width 13 height 26
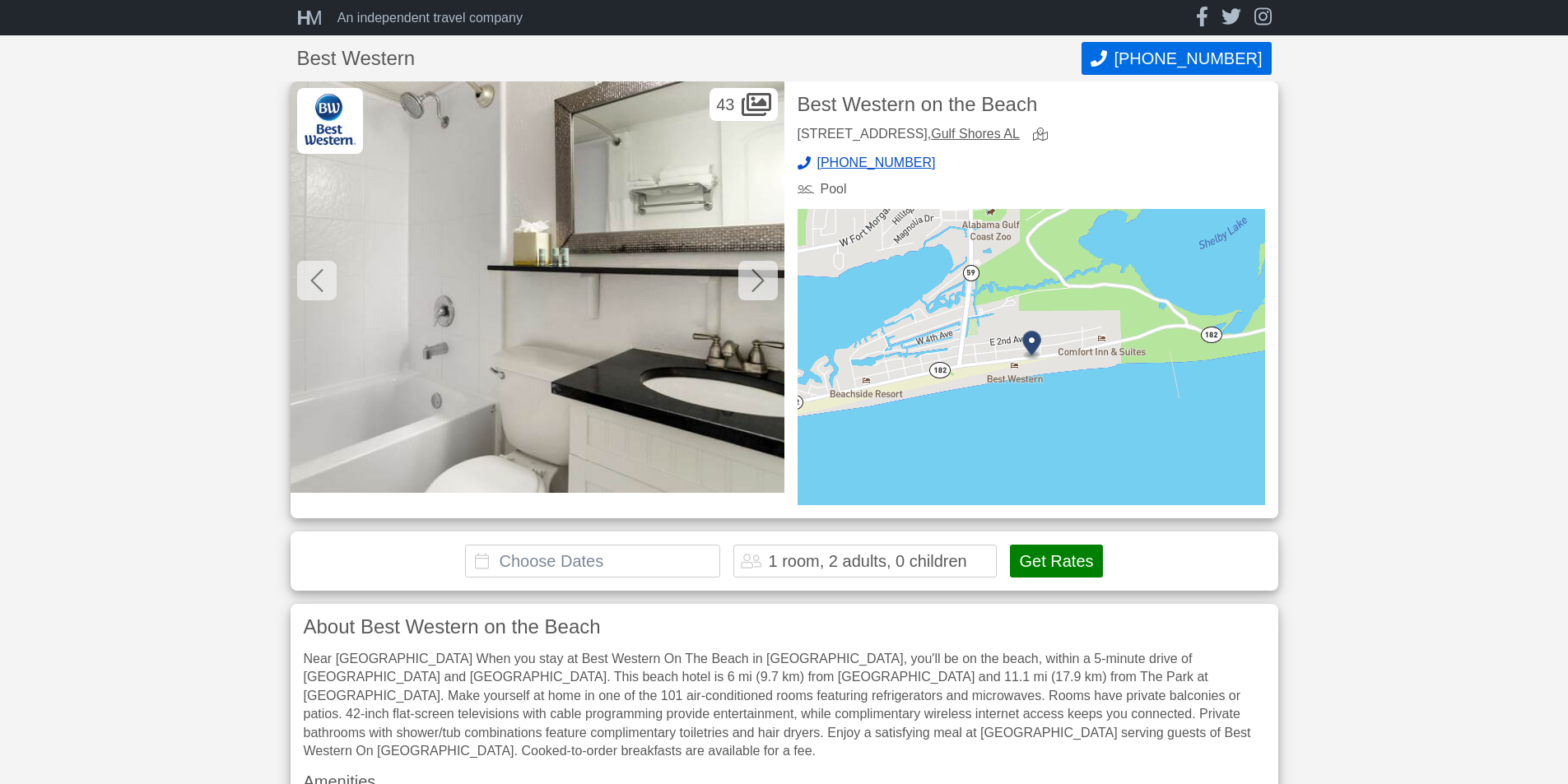
click at [757, 282] on icon at bounding box center [758, 280] width 13 height 26
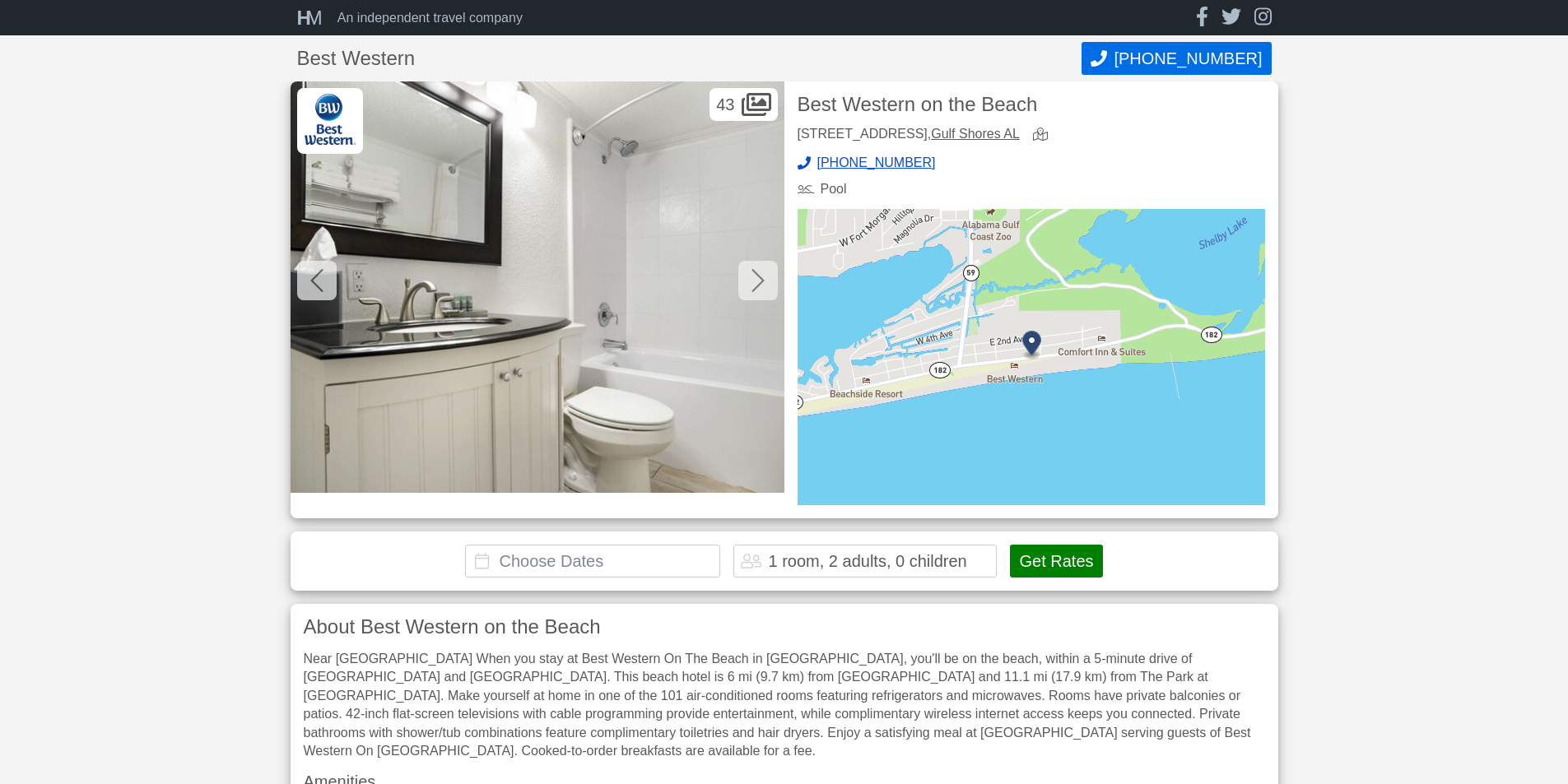
click at [757, 282] on icon at bounding box center [758, 280] width 13 height 26
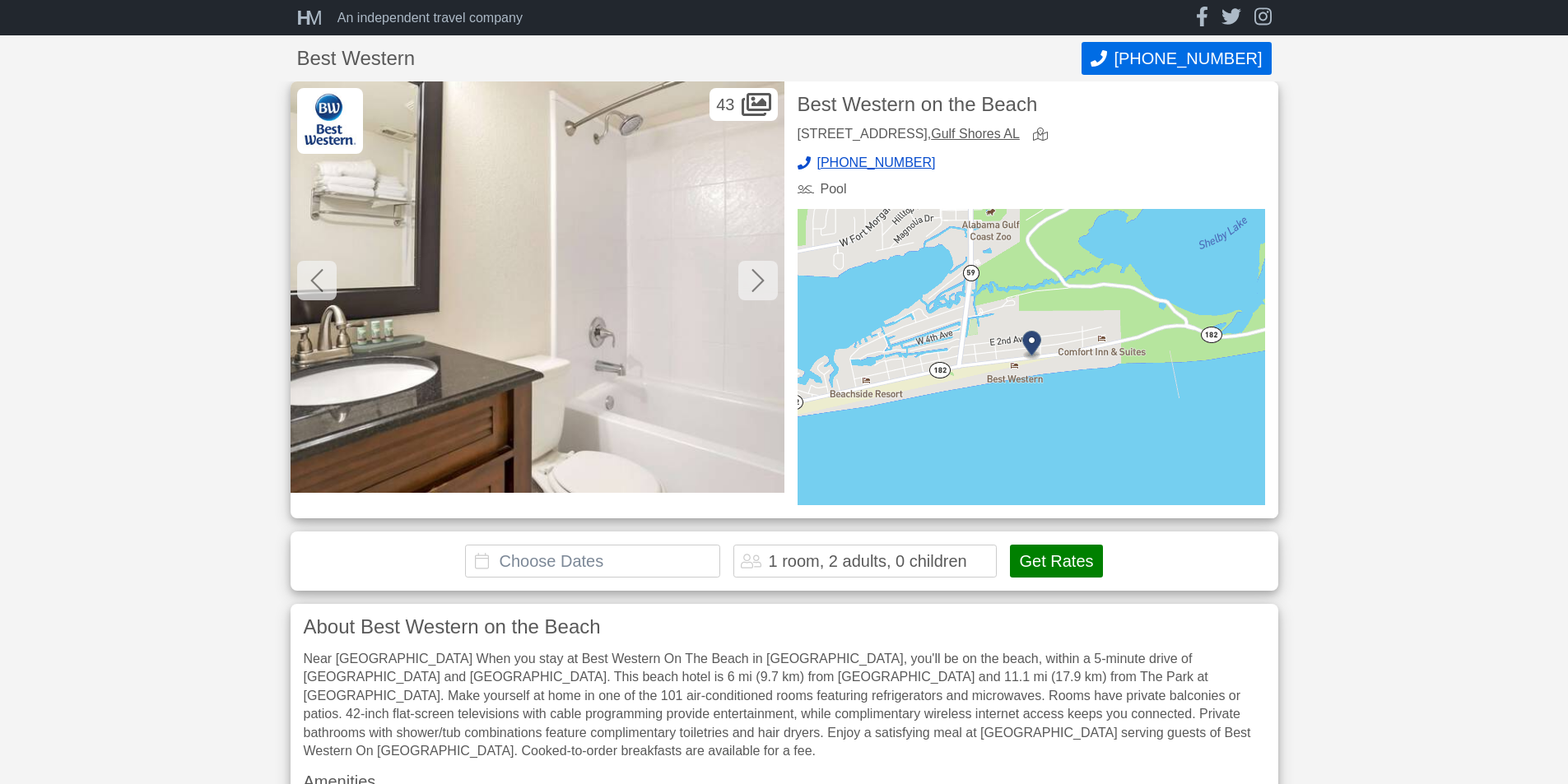
click at [757, 282] on icon at bounding box center [758, 280] width 13 height 26
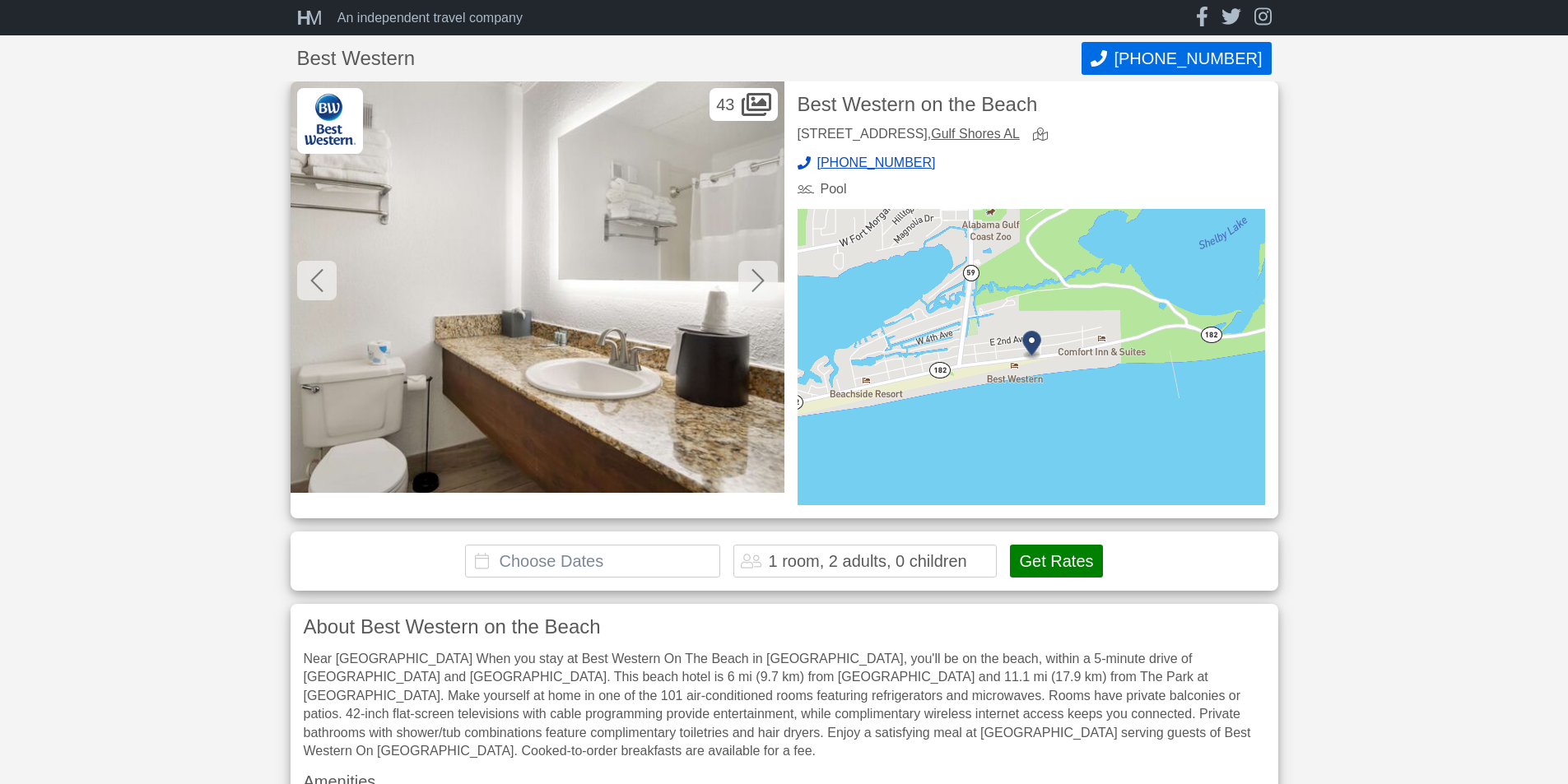
click at [757, 282] on icon at bounding box center [758, 280] width 13 height 26
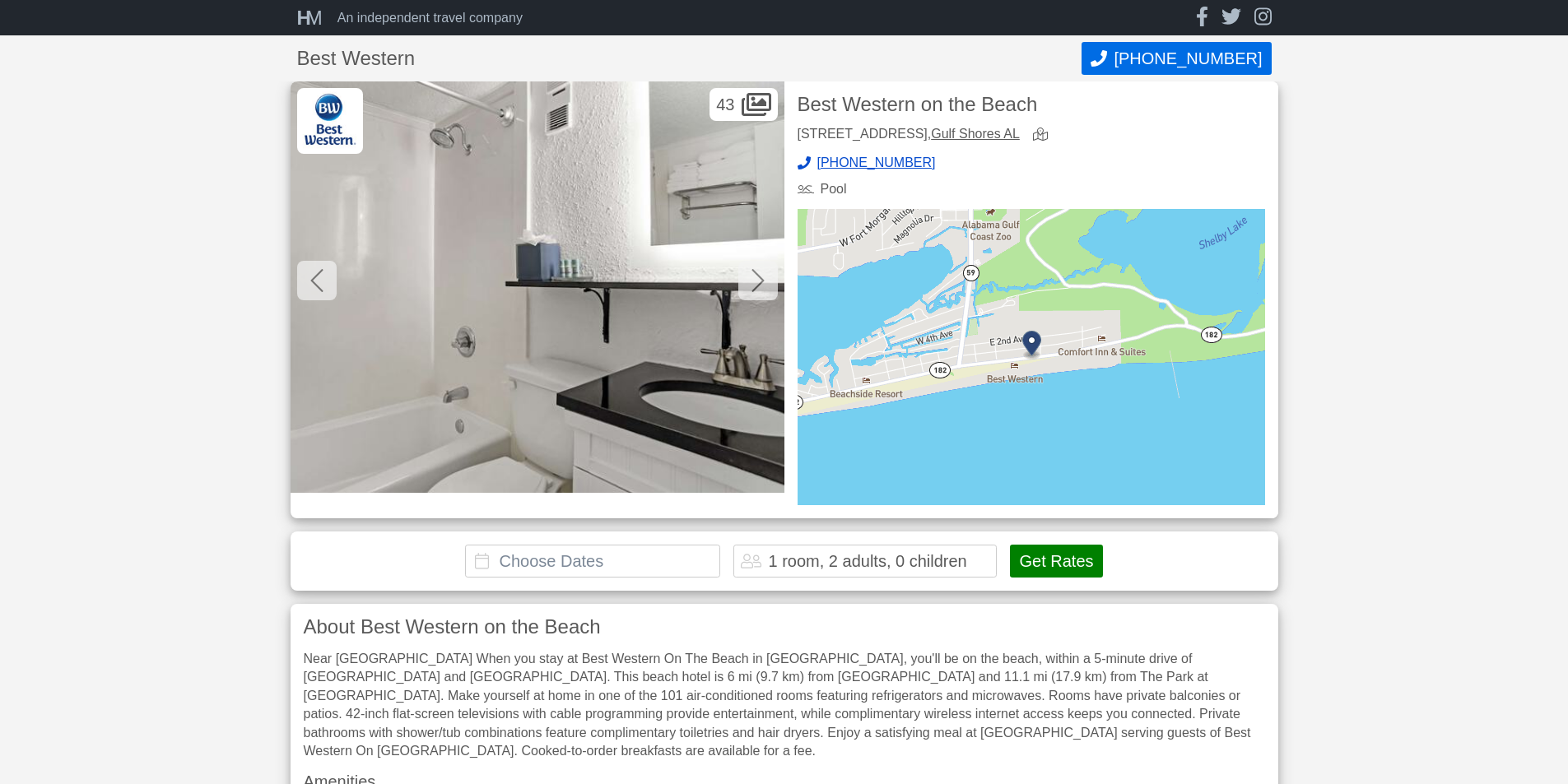
click at [757, 282] on icon at bounding box center [758, 280] width 13 height 26
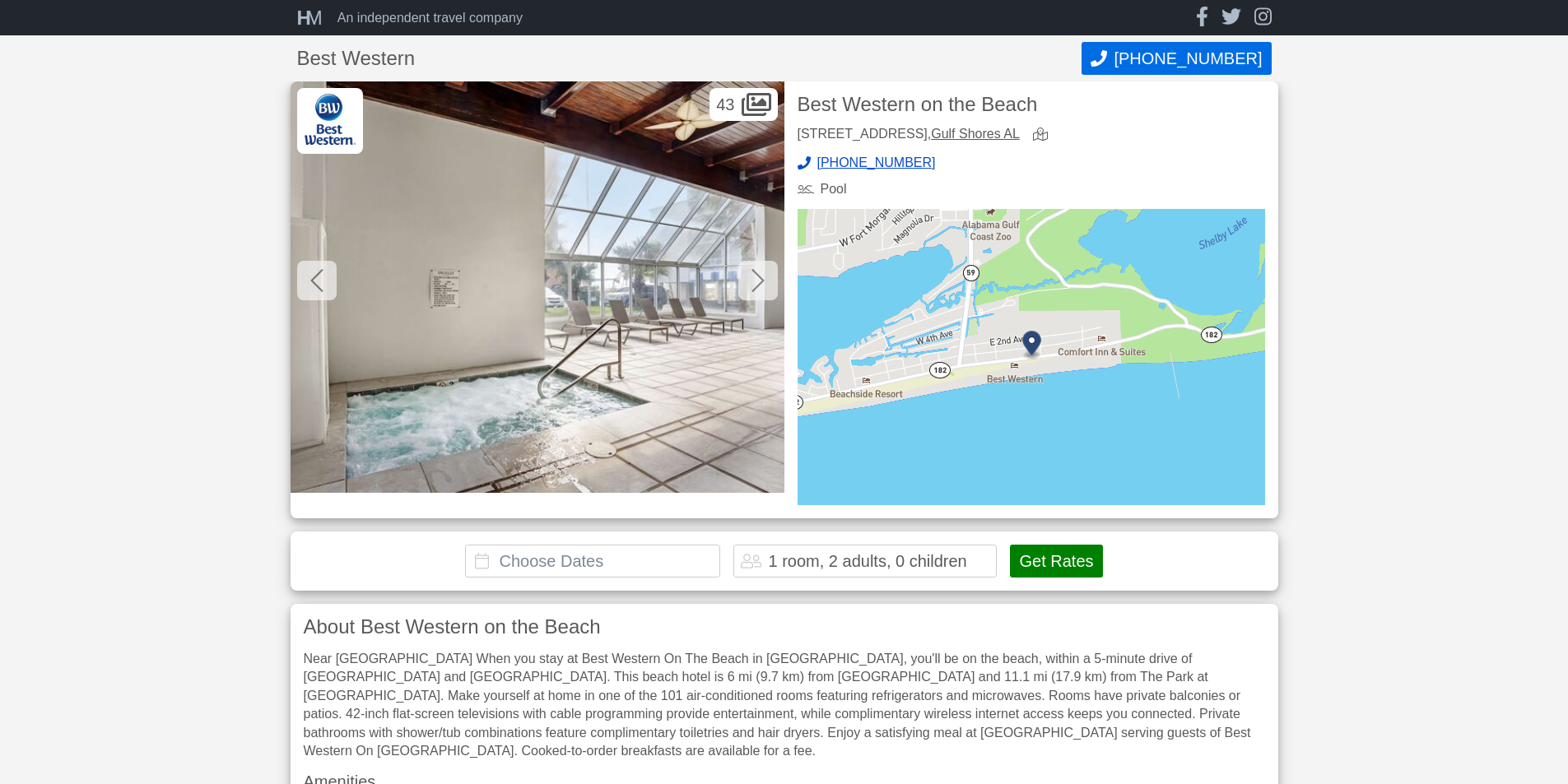
click at [757, 282] on icon at bounding box center [758, 280] width 13 height 26
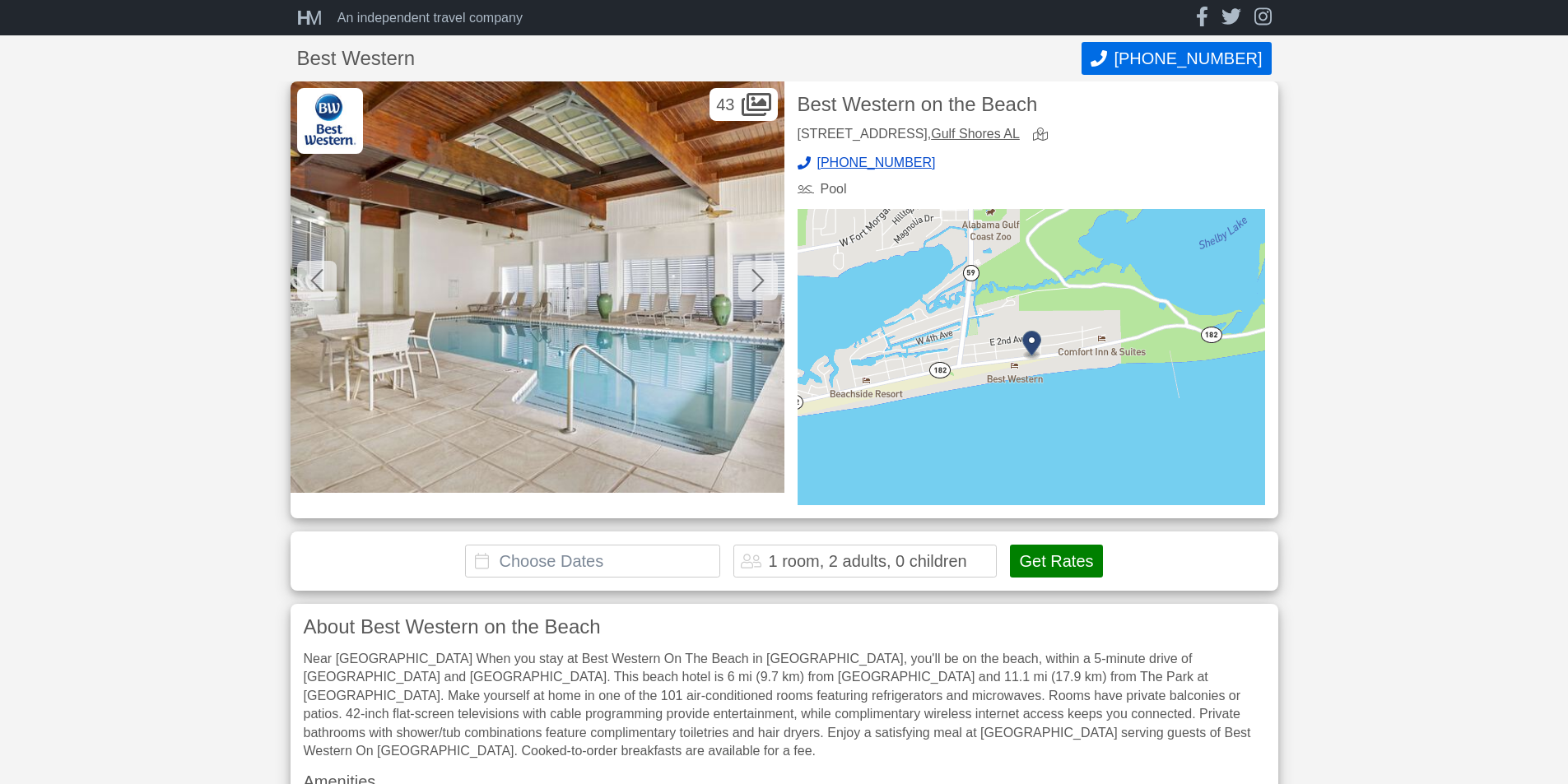
click at [757, 282] on icon at bounding box center [758, 280] width 13 height 26
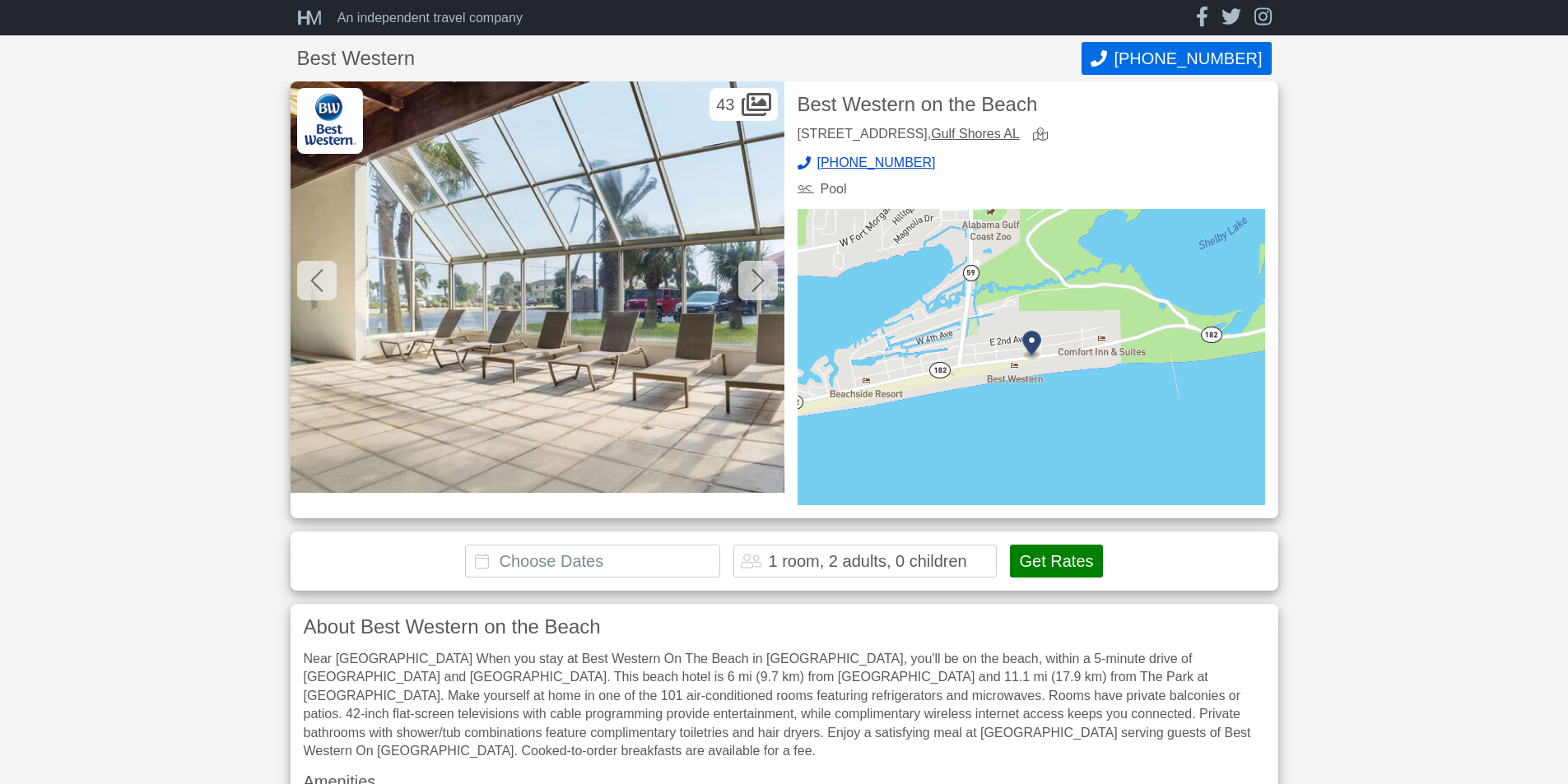
click at [759, 272] on icon at bounding box center [758, 280] width 13 height 26
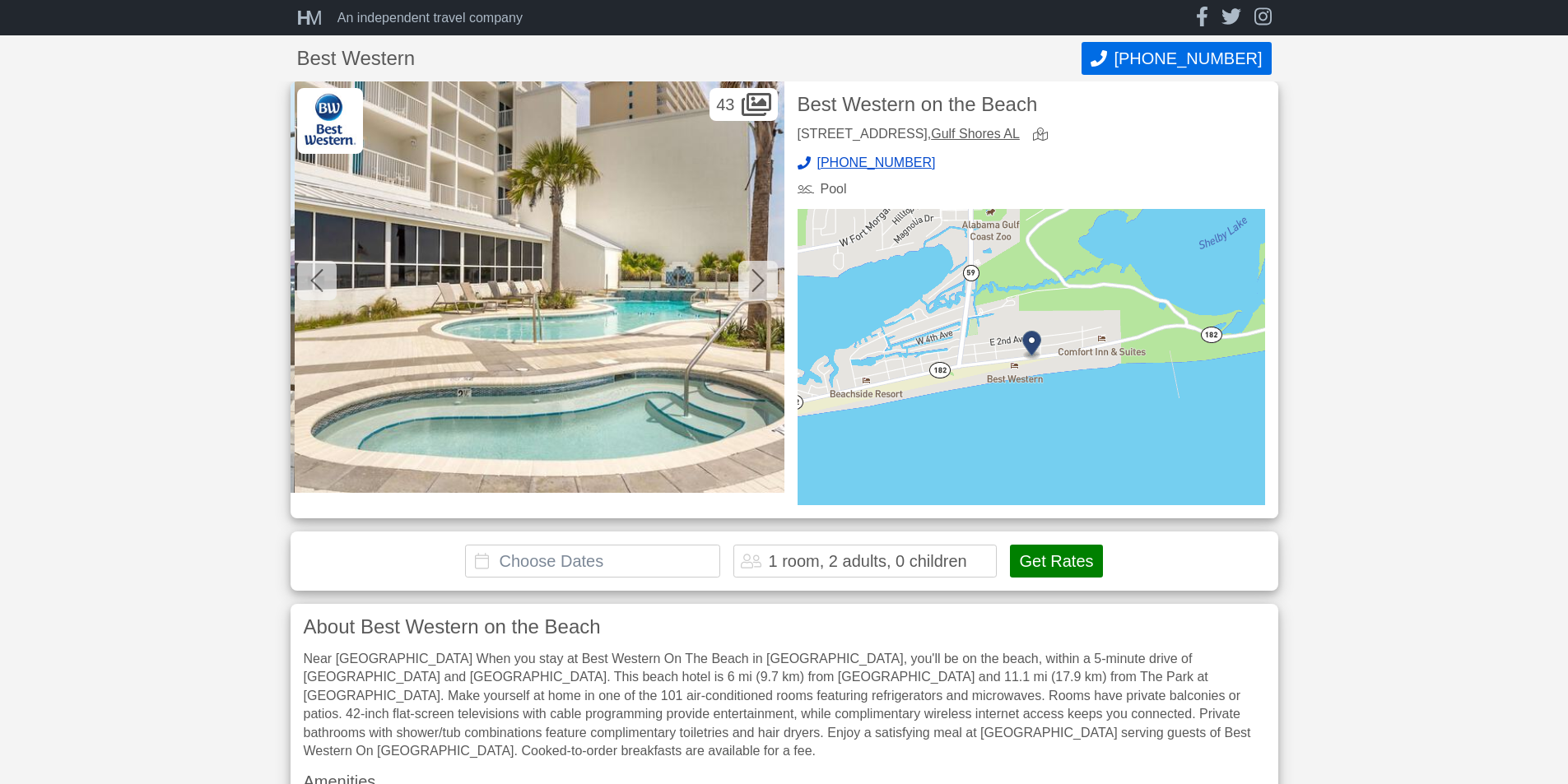
scroll to position [0, 18271]
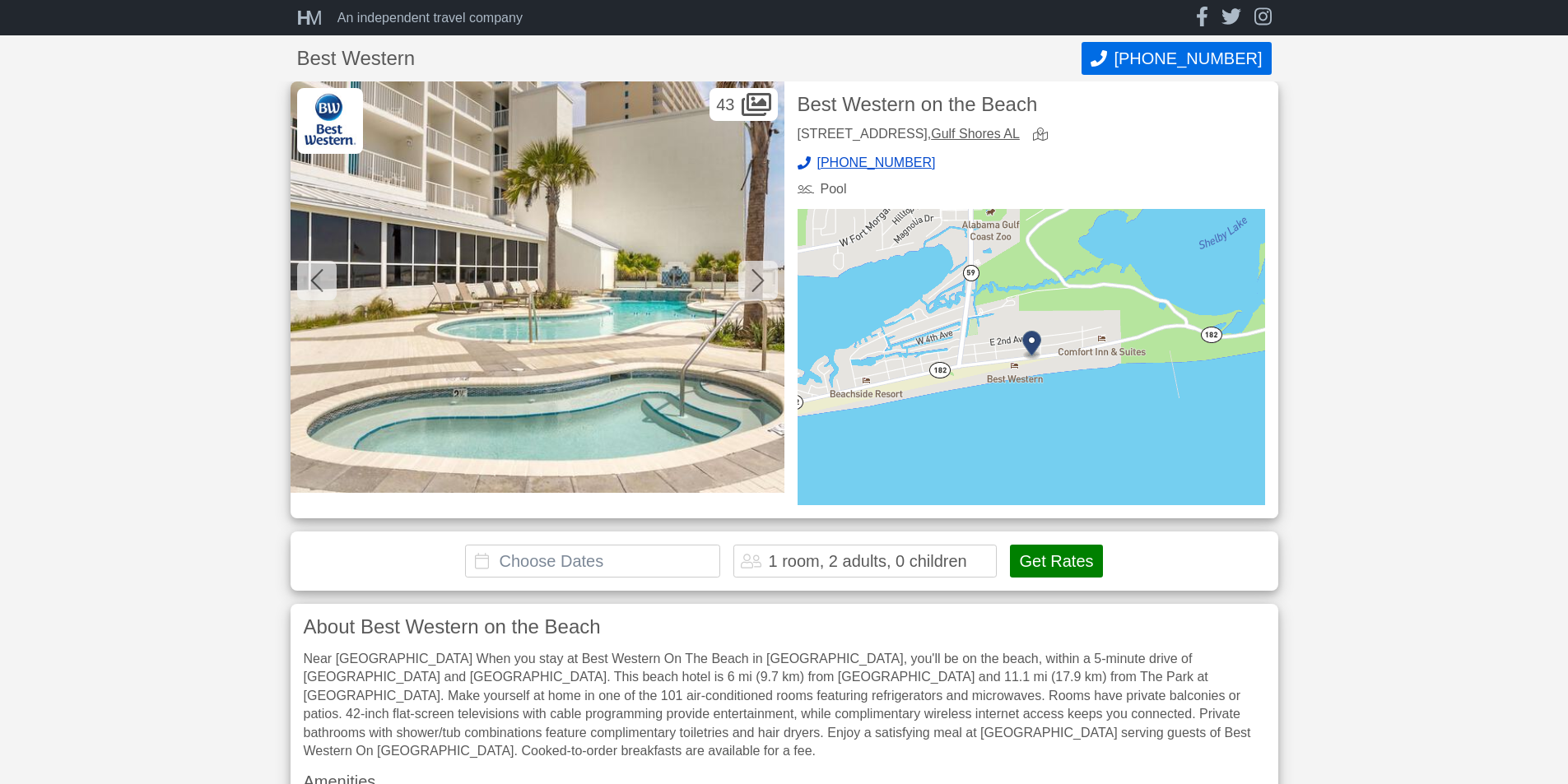
click at [761, 279] on icon at bounding box center [758, 280] width 13 height 23
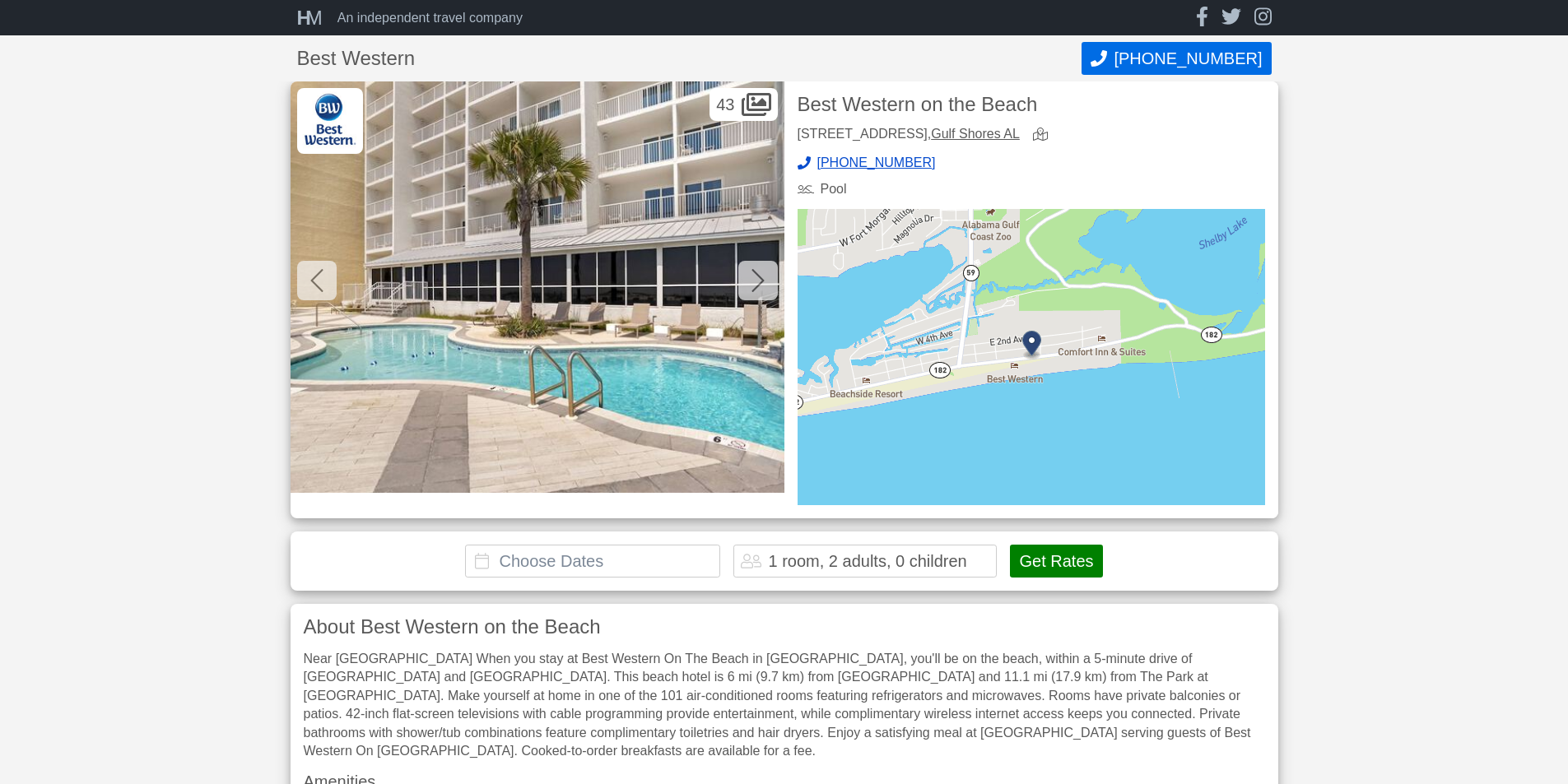
click at [761, 279] on icon at bounding box center [758, 280] width 13 height 23
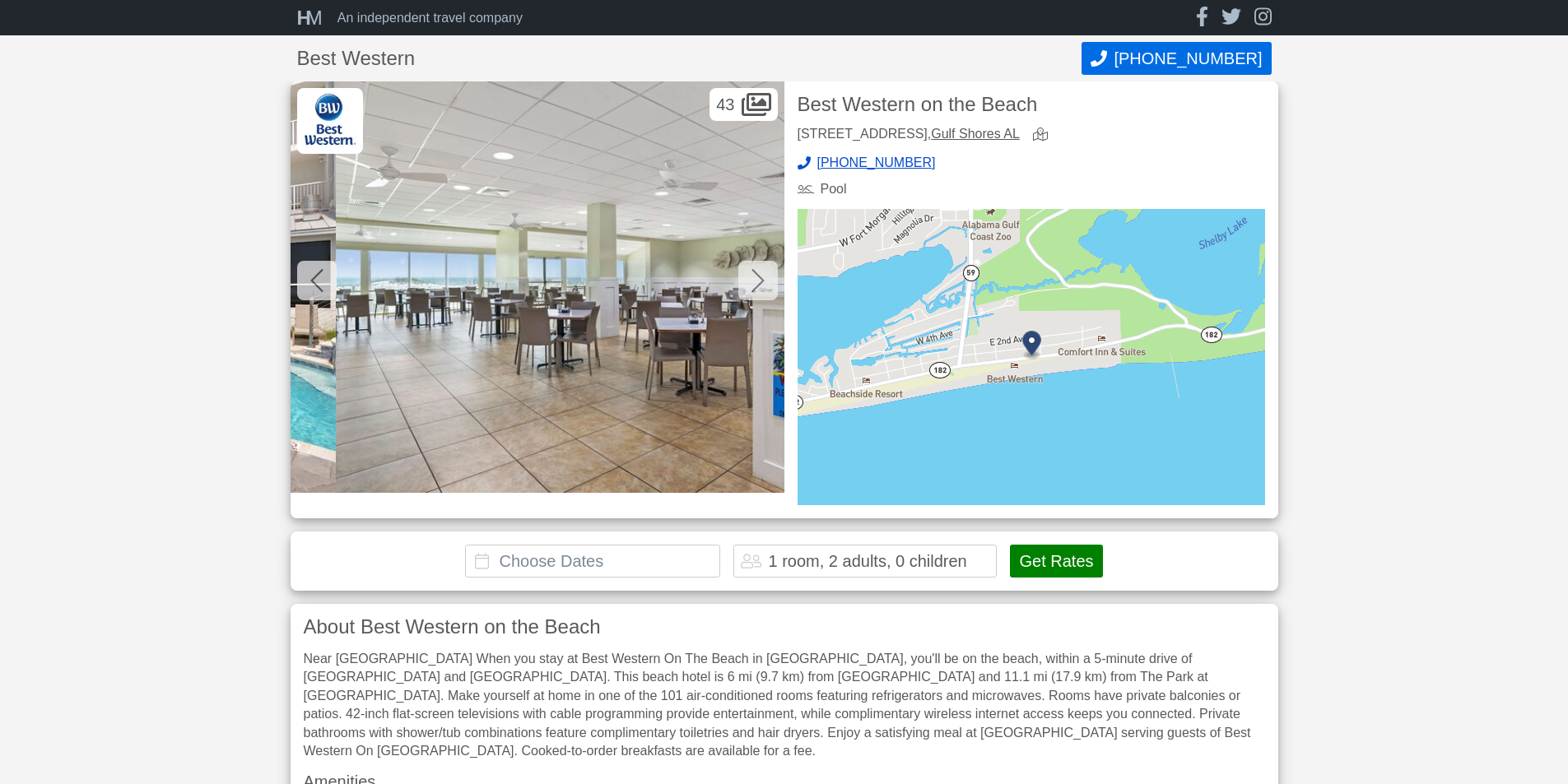
scroll to position [0, 19259]
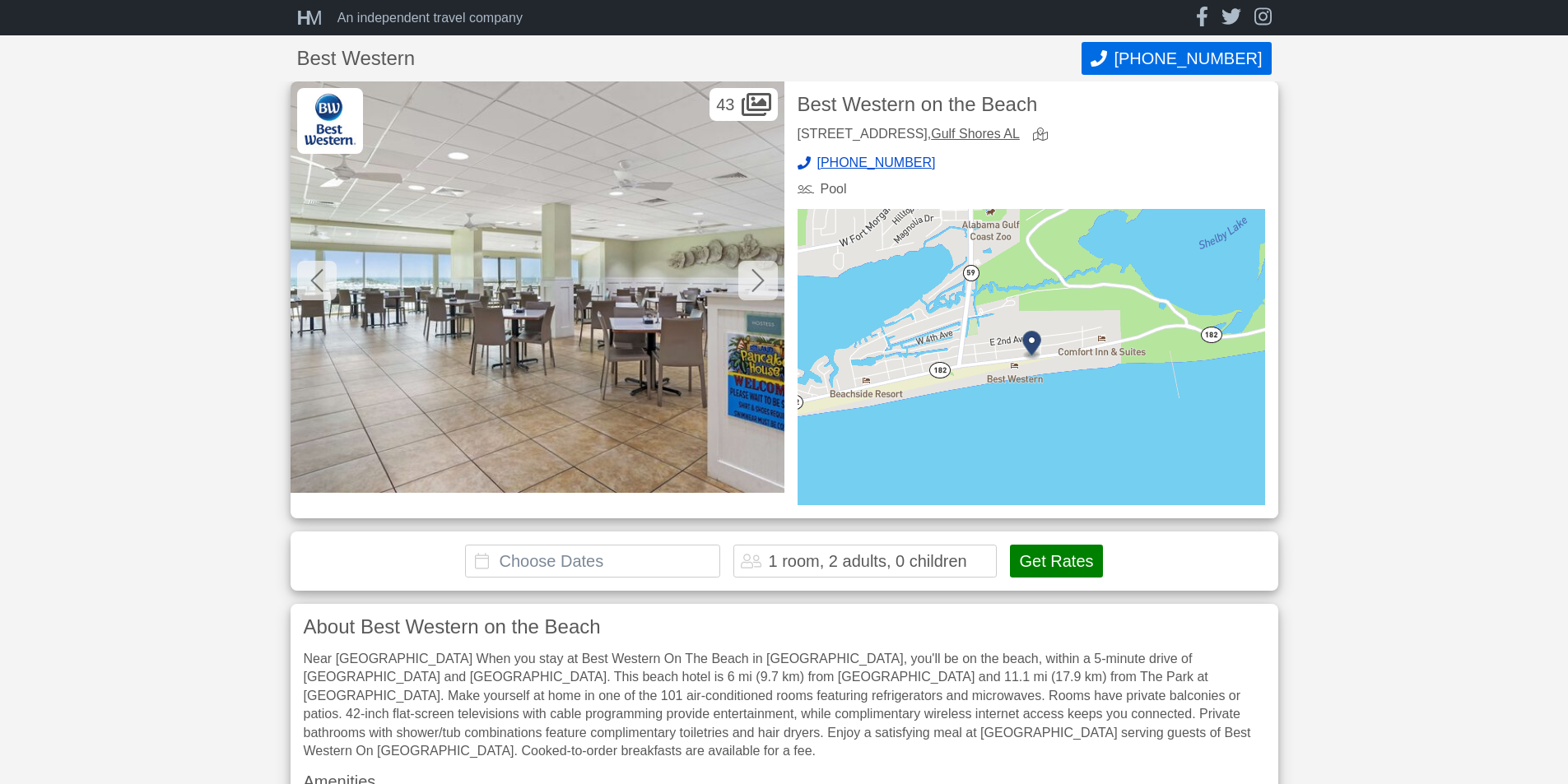
click at [762, 279] on icon at bounding box center [758, 280] width 13 height 23
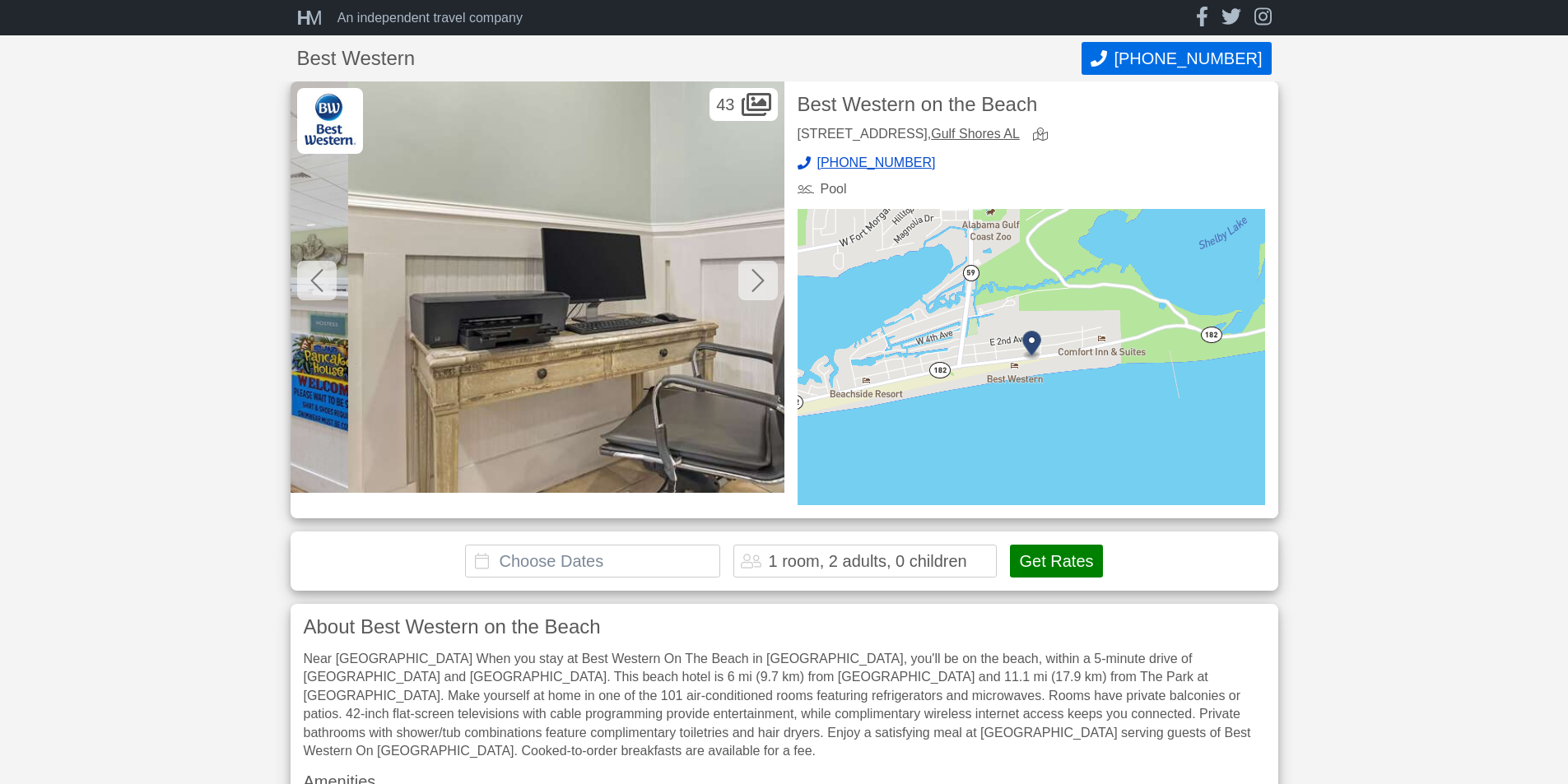
scroll to position [0, 19752]
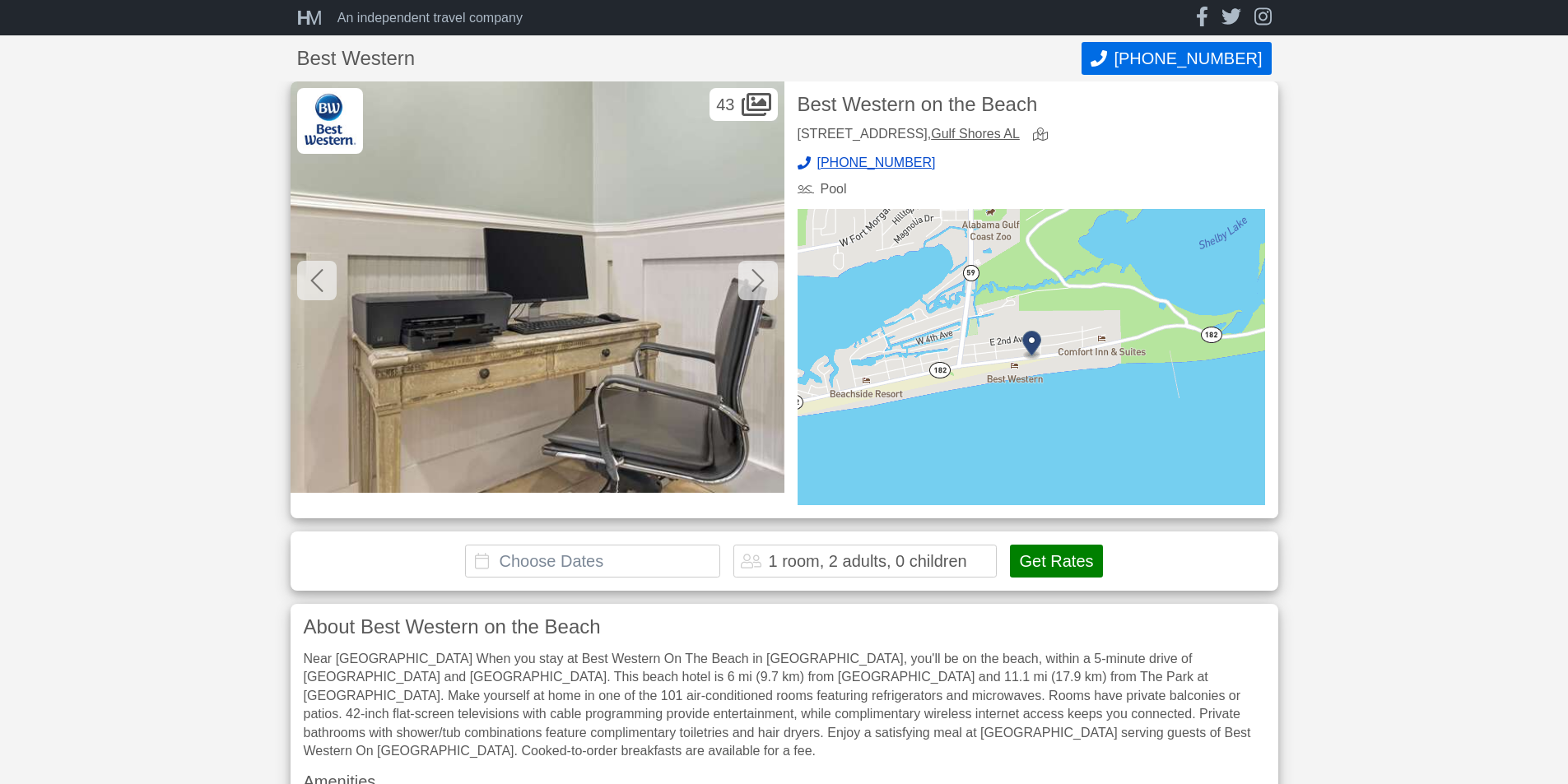
click at [762, 279] on icon at bounding box center [758, 280] width 13 height 23
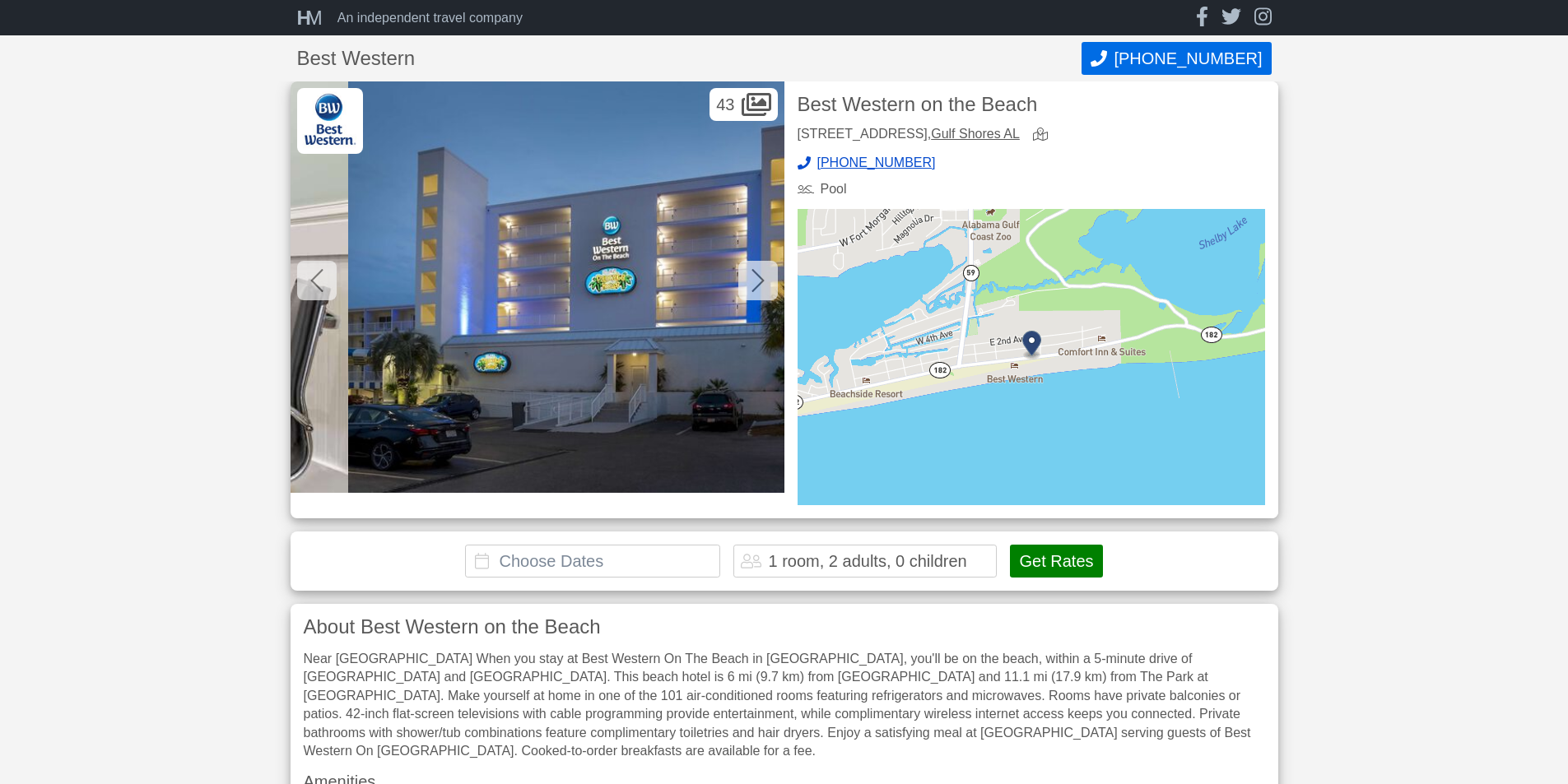
scroll to position [0, 20246]
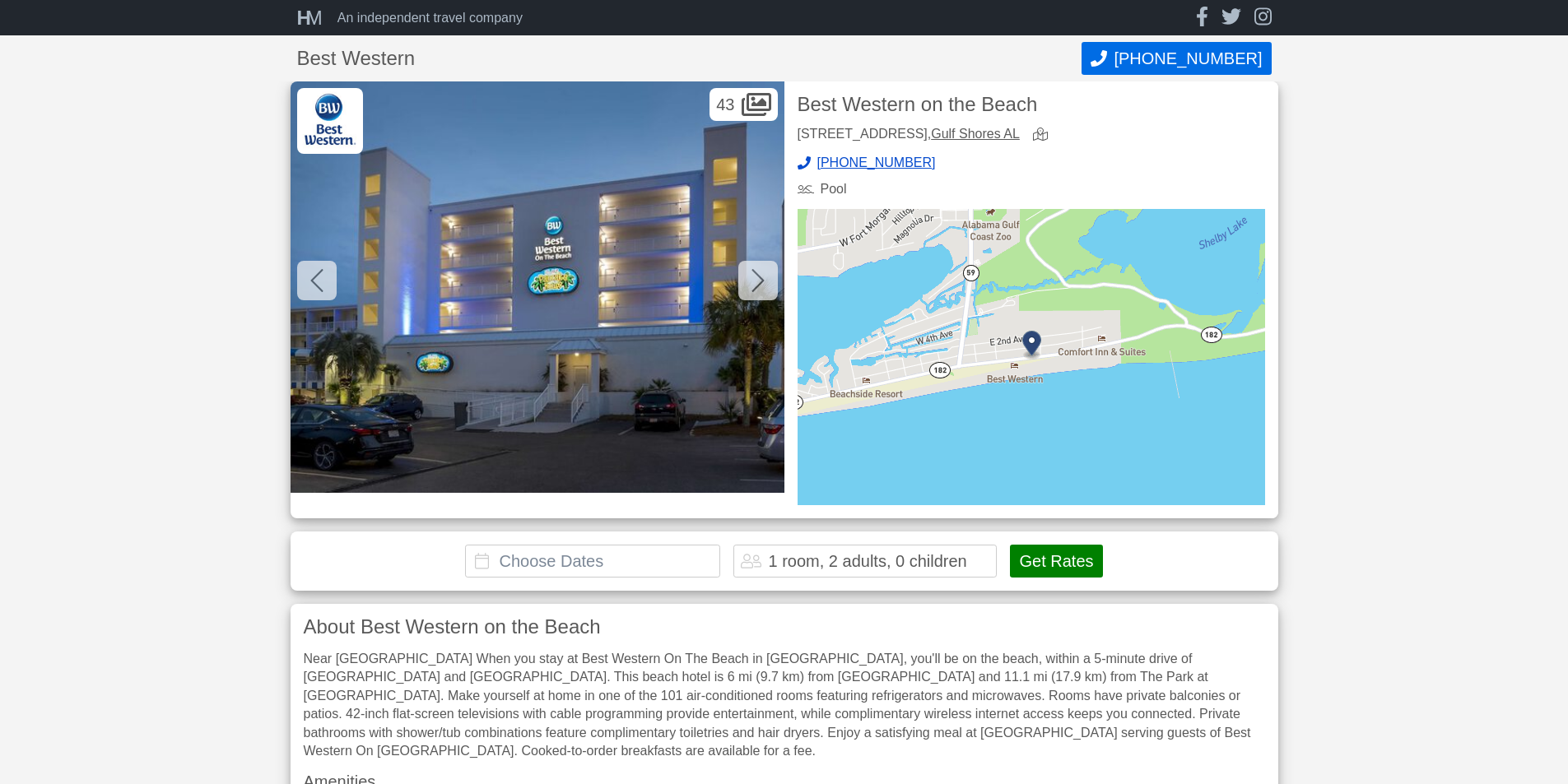
click at [762, 279] on icon at bounding box center [758, 280] width 13 height 23
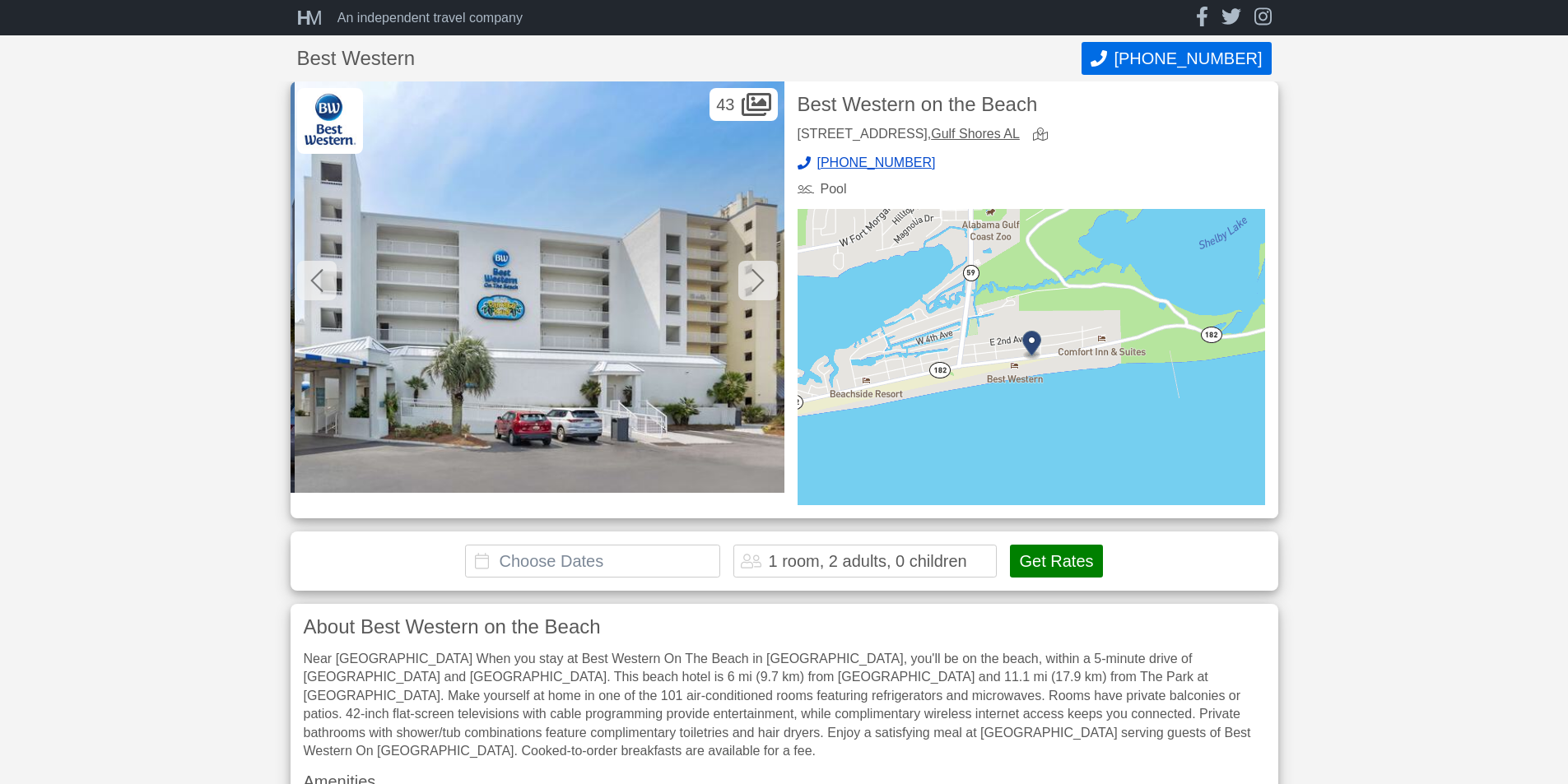
scroll to position [0, 20739]
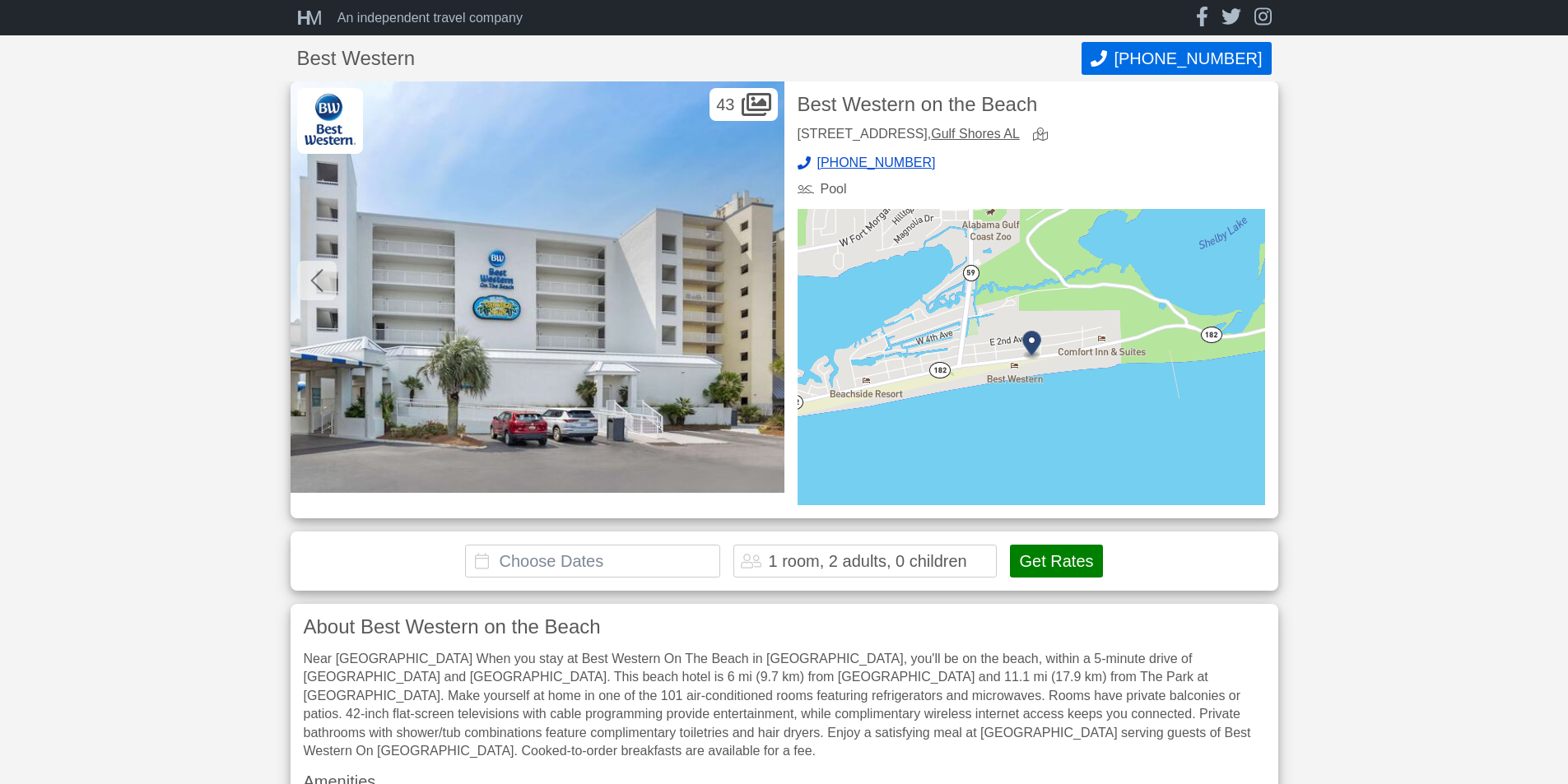
click at [762, 279] on img at bounding box center [537, 287] width 494 height 412
